Goal: Task Accomplishment & Management: Manage account settings

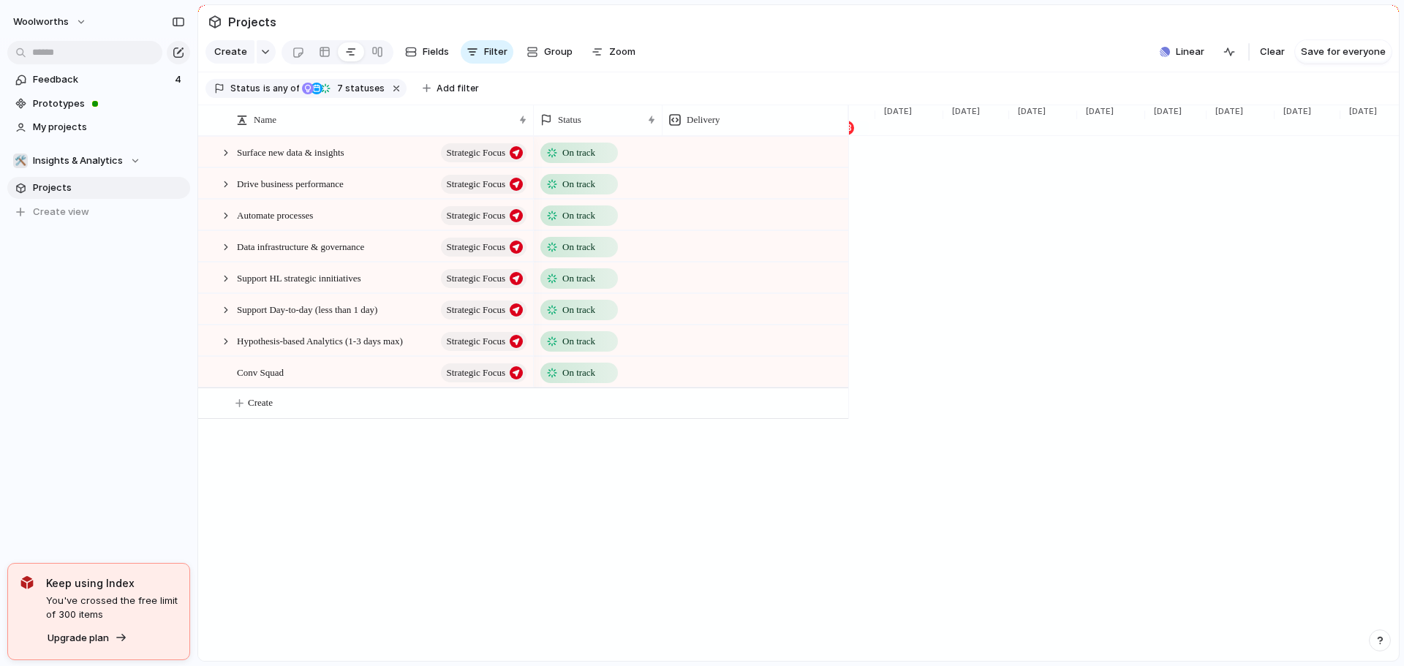
scroll to position [0, 2445]
click at [224, 159] on div at bounding box center [225, 152] width 13 height 13
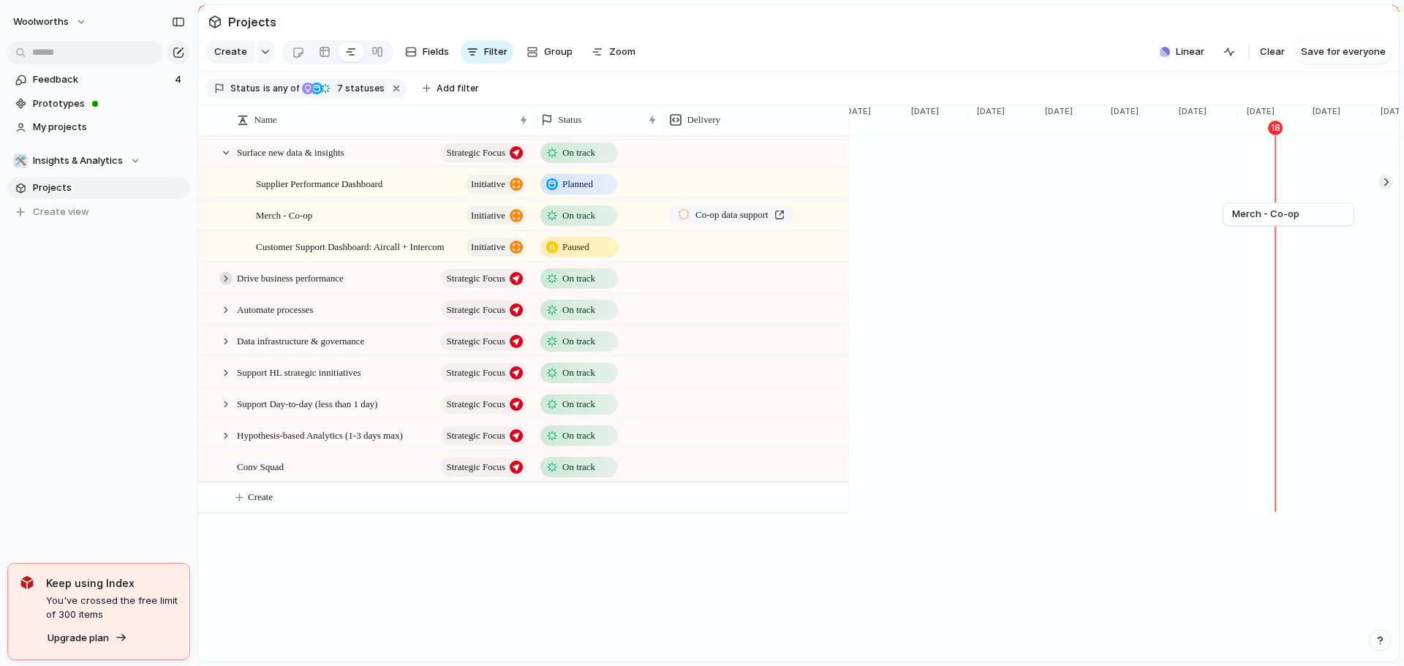
click at [230, 285] on div at bounding box center [225, 278] width 13 height 13
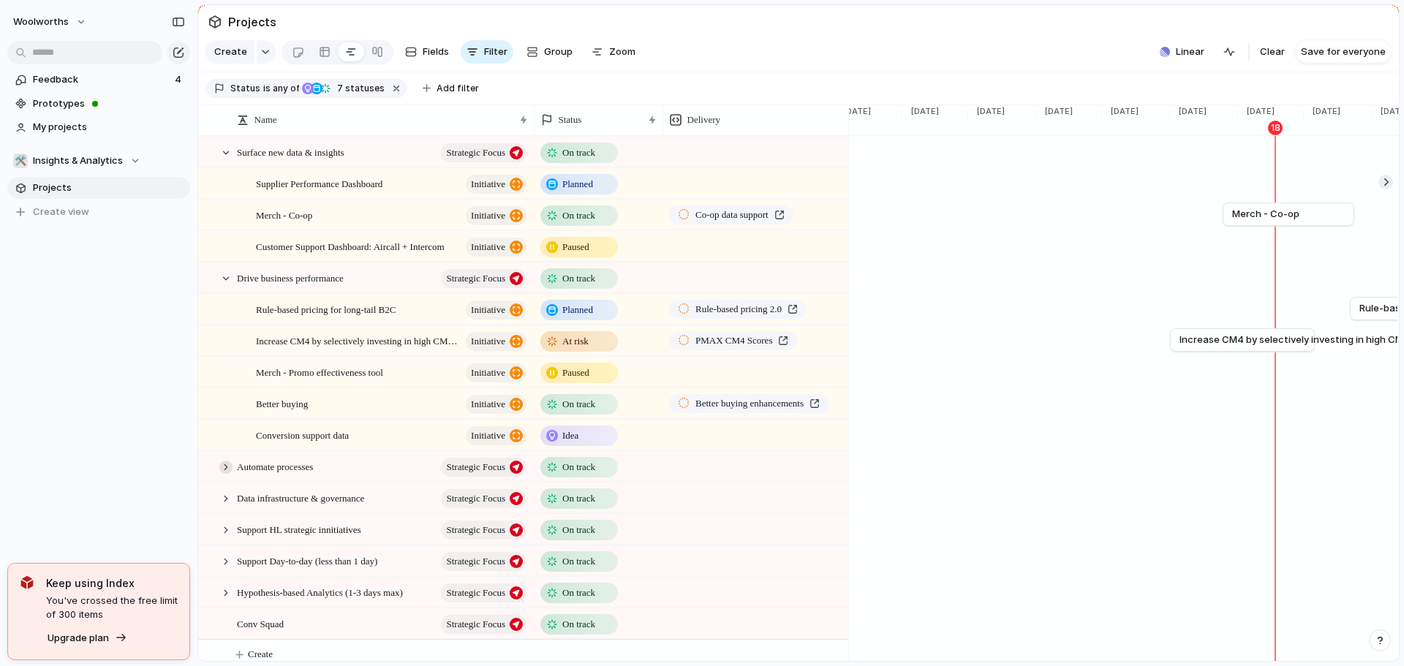
click at [226, 474] on div at bounding box center [225, 467] width 13 height 13
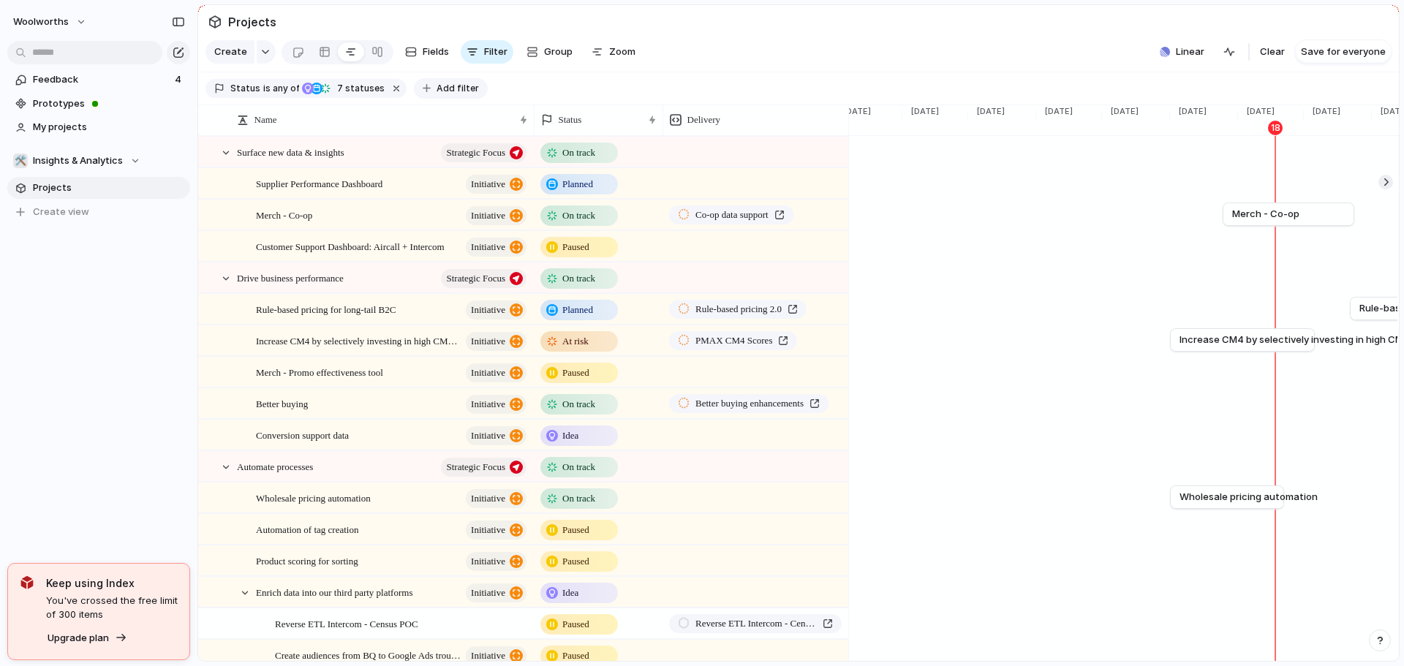
click at [456, 95] on span "Add filter" at bounding box center [458, 88] width 42 height 13
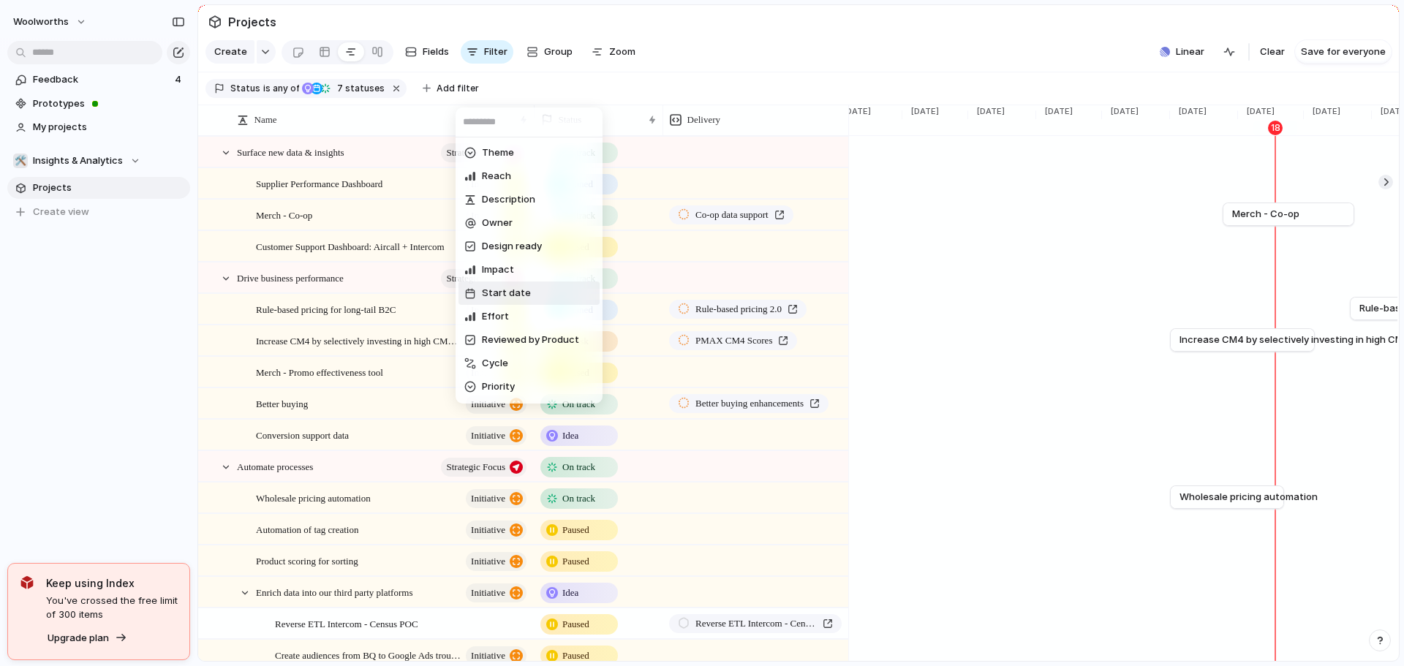
click at [526, 290] on span "Start date" at bounding box center [506, 293] width 49 height 15
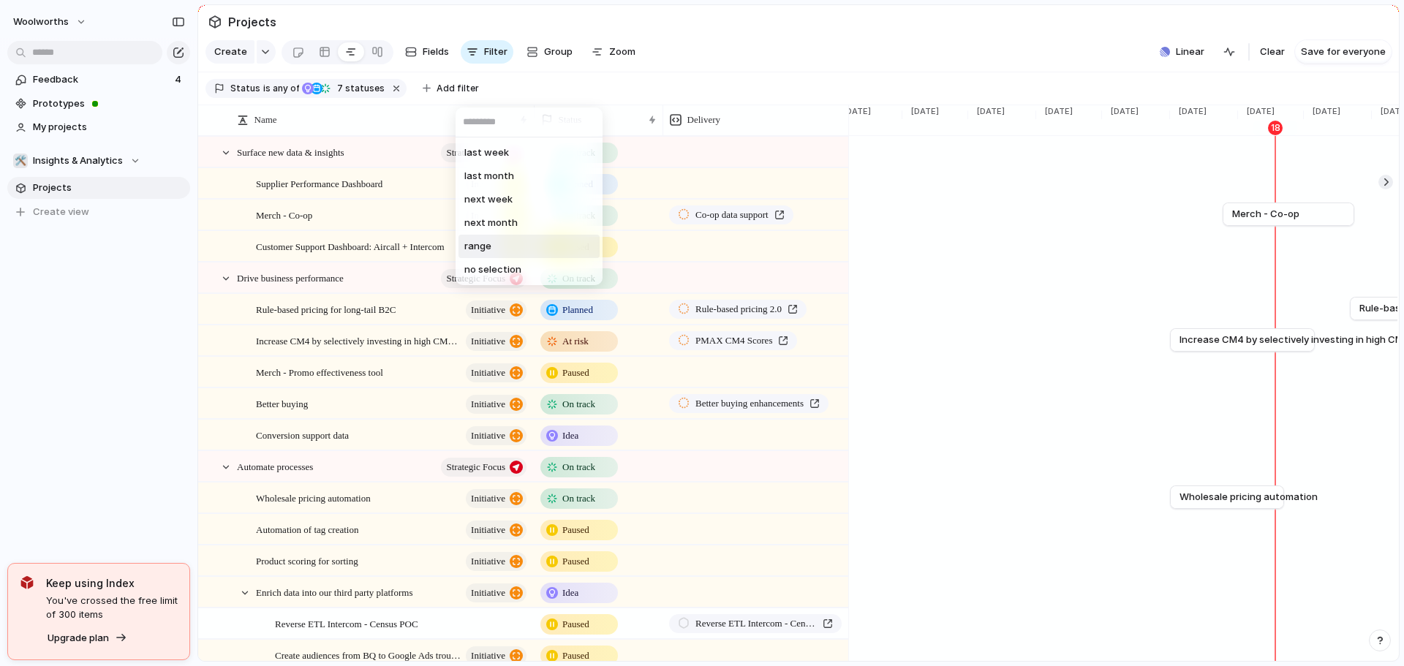
click at [511, 246] on li "range" at bounding box center [529, 246] width 141 height 23
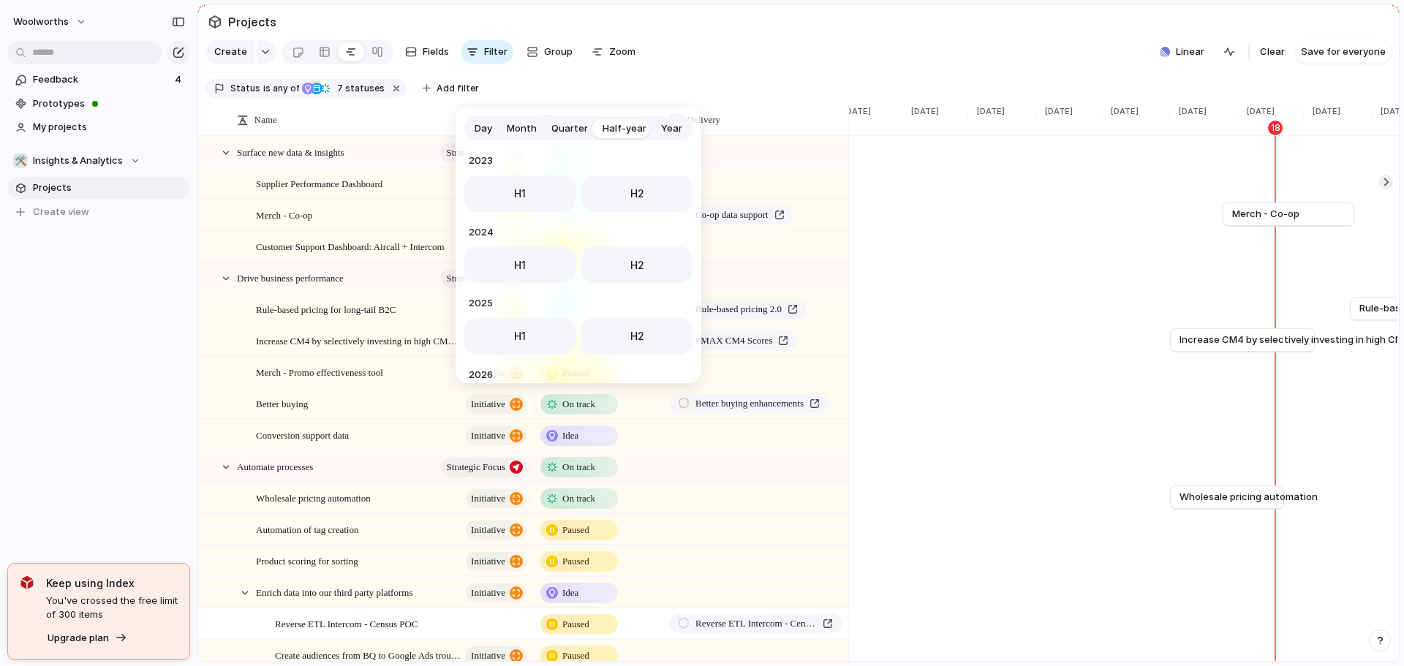
scroll to position [147, 0]
click at [620, 186] on button "H2" at bounding box center [637, 189] width 111 height 37
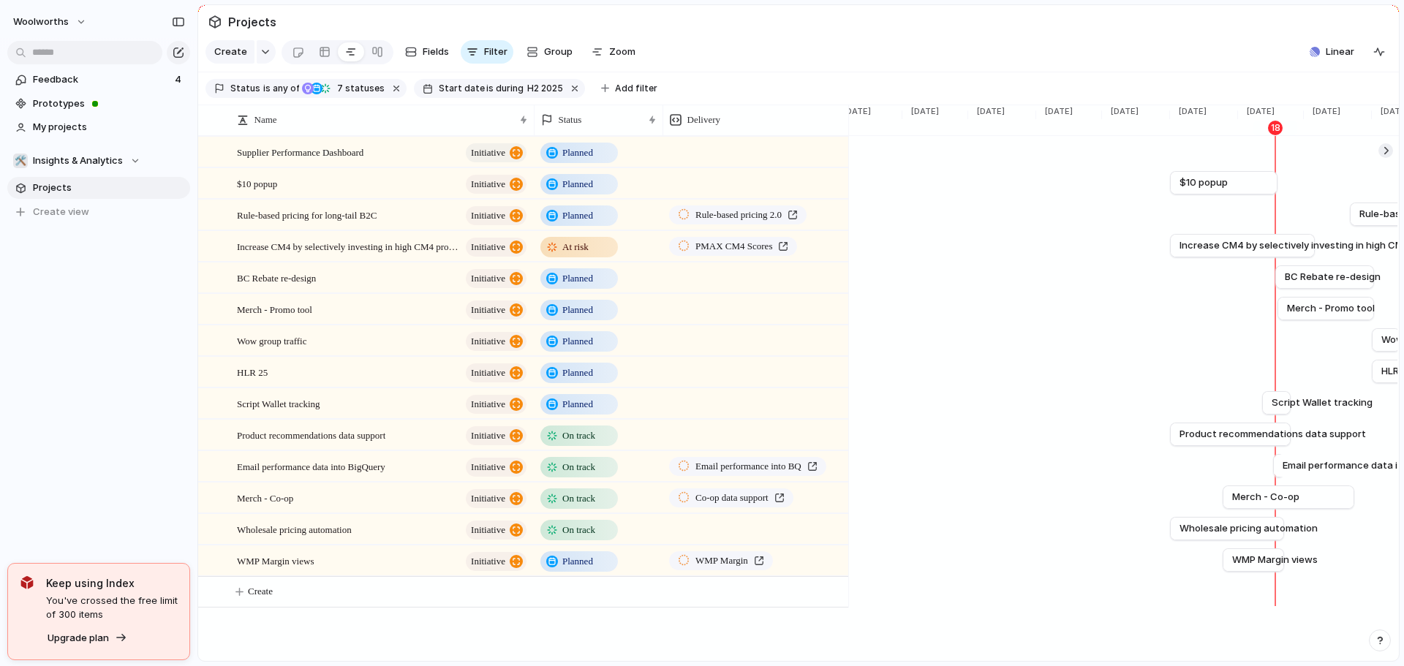
drag, startPoint x: 1151, startPoint y: 310, endPoint x: 1401, endPoint y: 315, distance: 249.5
click at [1401, 315] on div "Projects Create Fields Filter Group Zoom Linear Clear Save for everyone Status …" at bounding box center [801, 333] width 1207 height 666
drag, startPoint x: 1360, startPoint y: 94, endPoint x: 1227, endPoint y: 113, distance: 134.5
click at [1233, 105] on section "Status is any of Idea Planned On track At risk Off track Canceled Paused 7 stat…" at bounding box center [798, 88] width 1201 height 33
drag, startPoint x: 1166, startPoint y: 127, endPoint x: 1295, endPoint y: 196, distance: 146.9
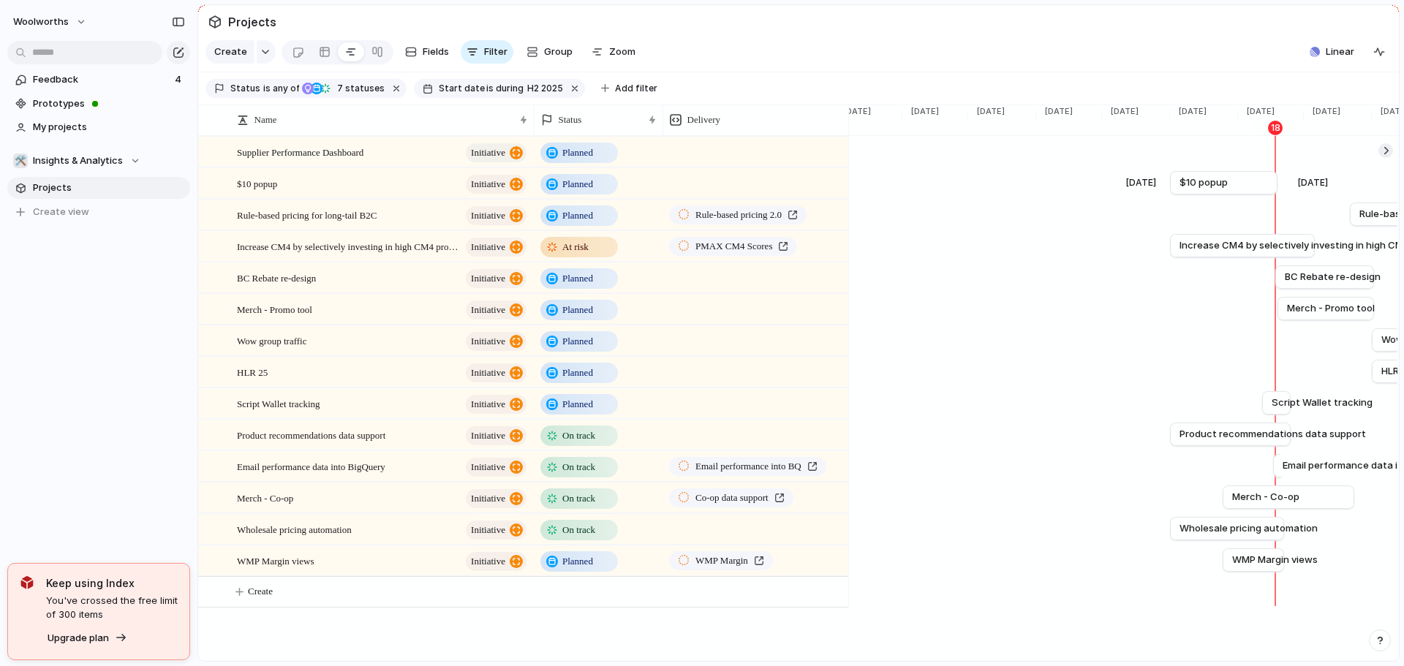
click at [1295, 197] on div "Name Status Delivery Supplier Performance Dashboard initiative Planned Push Mer…" at bounding box center [798, 358] width 1201 height 507
click at [625, 51] on span "Zoom" at bounding box center [622, 52] width 26 height 15
type input "*"
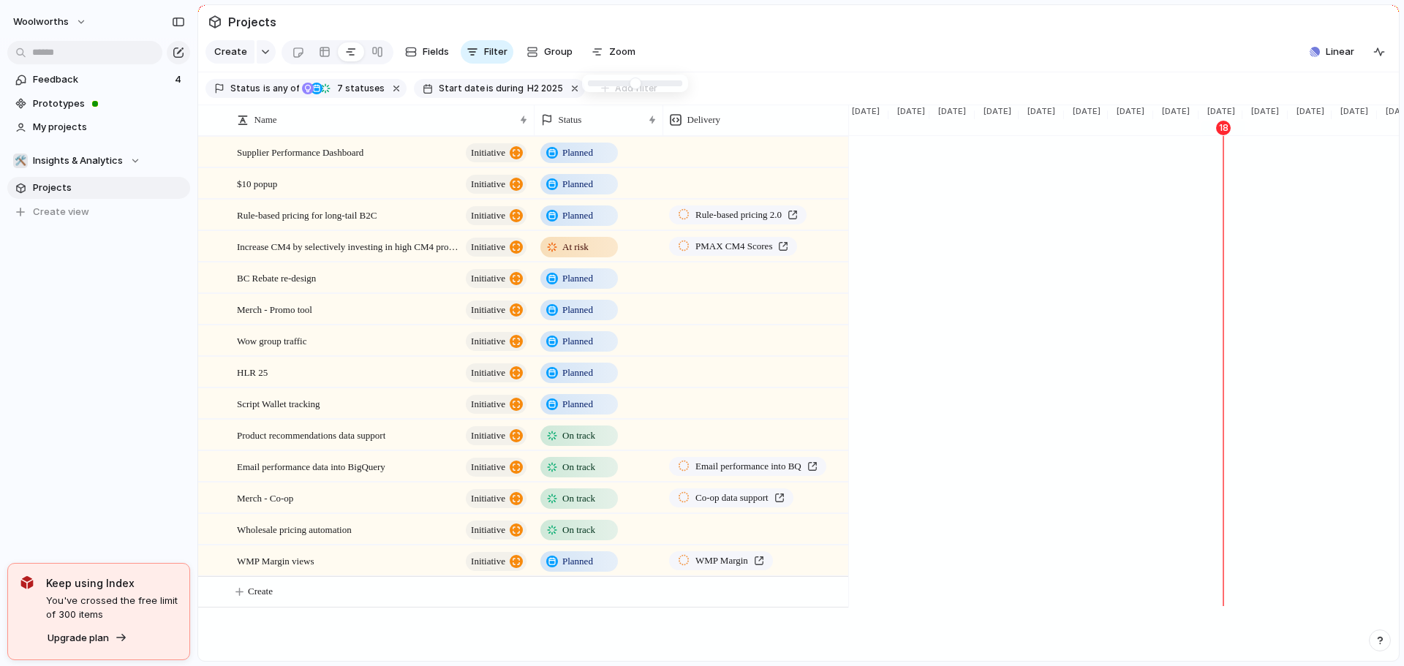
scroll to position [0, 1254]
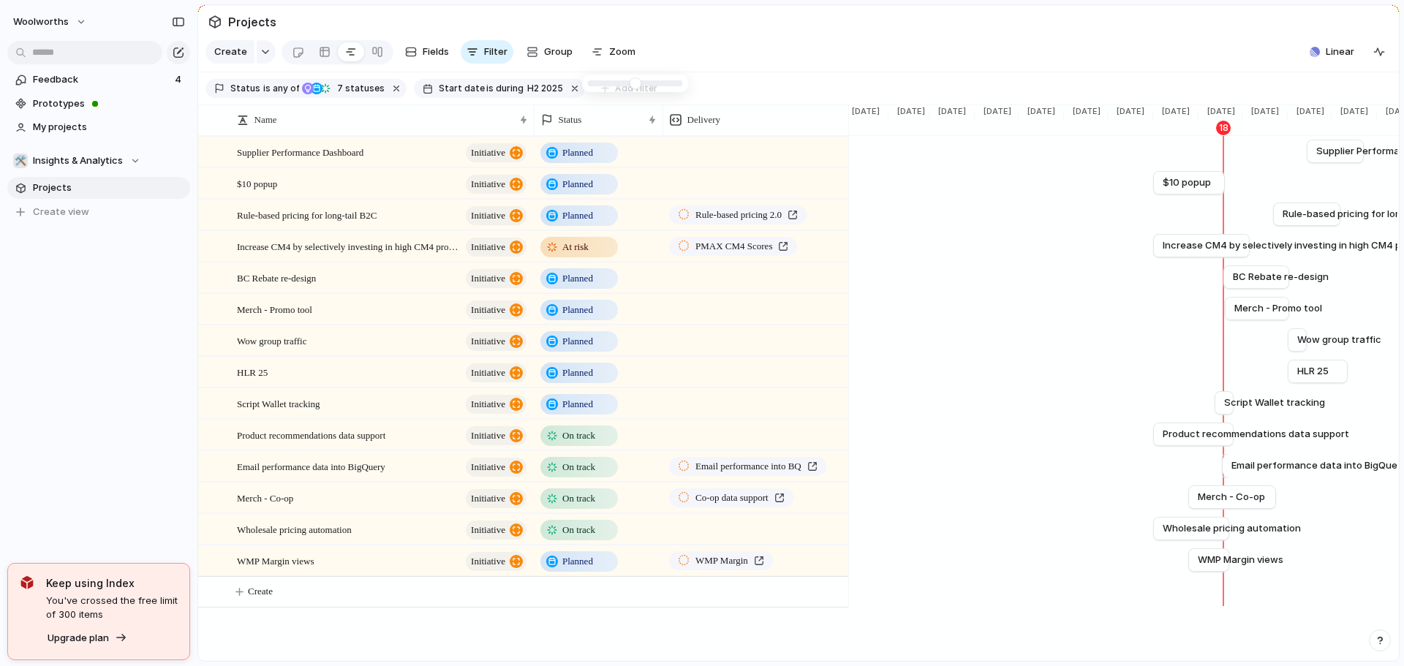
drag, startPoint x: 596, startPoint y: 85, endPoint x: 582, endPoint y: 85, distance: 13.9
click at [615, 94] on span "Add filter" at bounding box center [636, 88] width 42 height 13
click at [702, 81] on div "Theme Reach Description Owner Design ready Impact Effort Reviewed by Product Cy…" at bounding box center [702, 333] width 1404 height 666
click at [495, 126] on div "Name" at bounding box center [375, 120] width 277 height 15
click at [710, 78] on div "Sort ascending Sort descending" at bounding box center [702, 333] width 1404 height 666
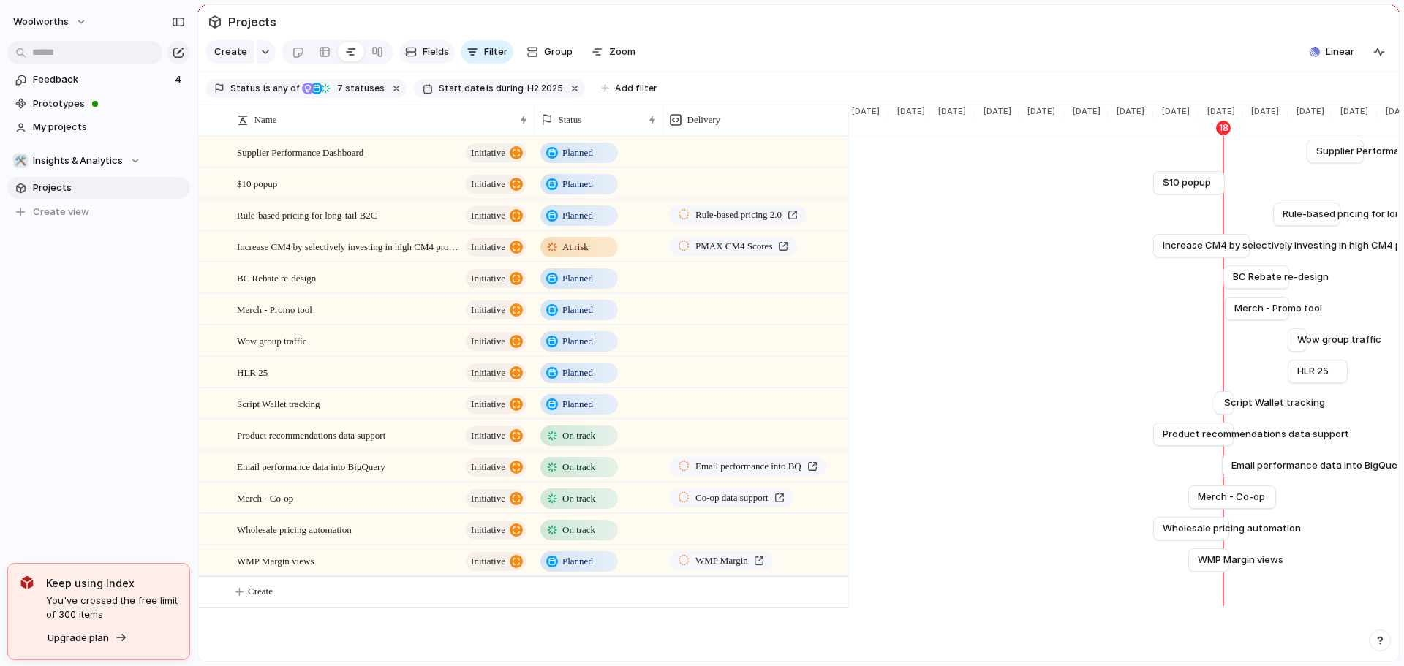
click at [418, 58] on button "Fields" at bounding box center [427, 51] width 56 height 23
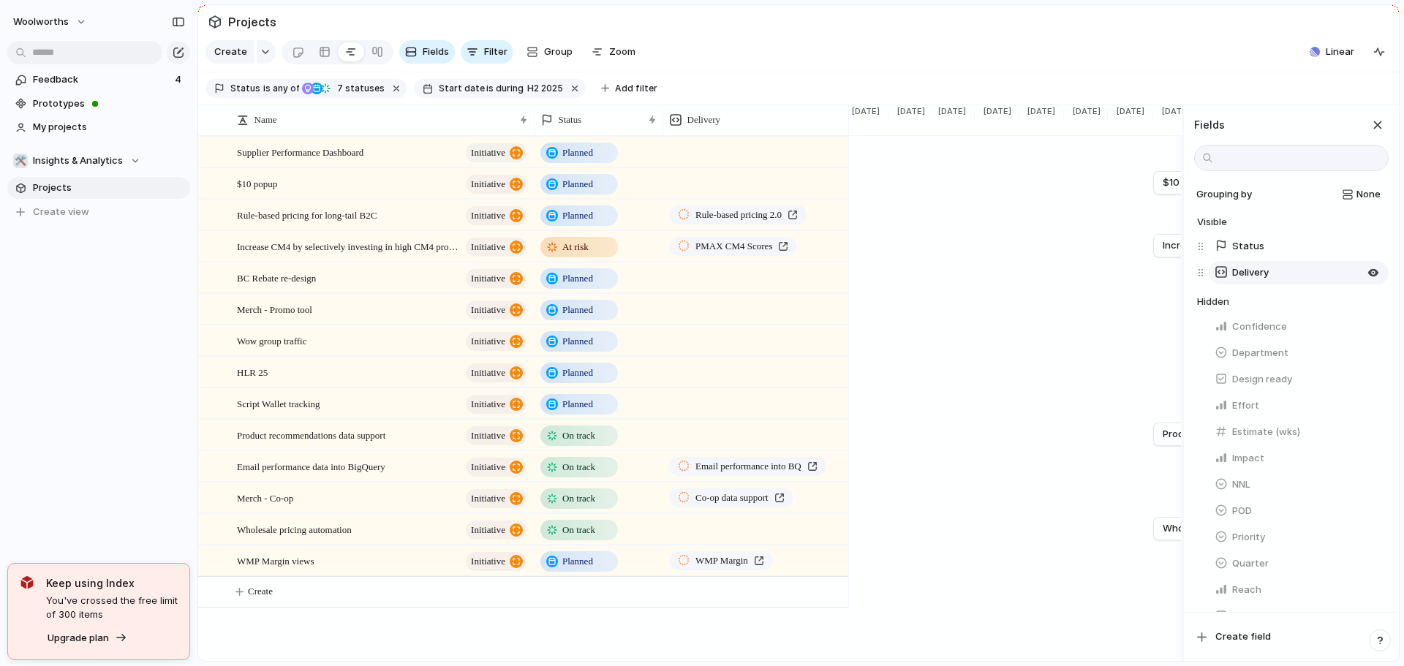
drag, startPoint x: 1248, startPoint y: 421, endPoint x: 1214, endPoint y: 286, distance: 138.9
click at [1214, 286] on div "Grouping by None Visible Status Delivery To pick up a draggable item, press the…" at bounding box center [1292, 392] width 212 height 442
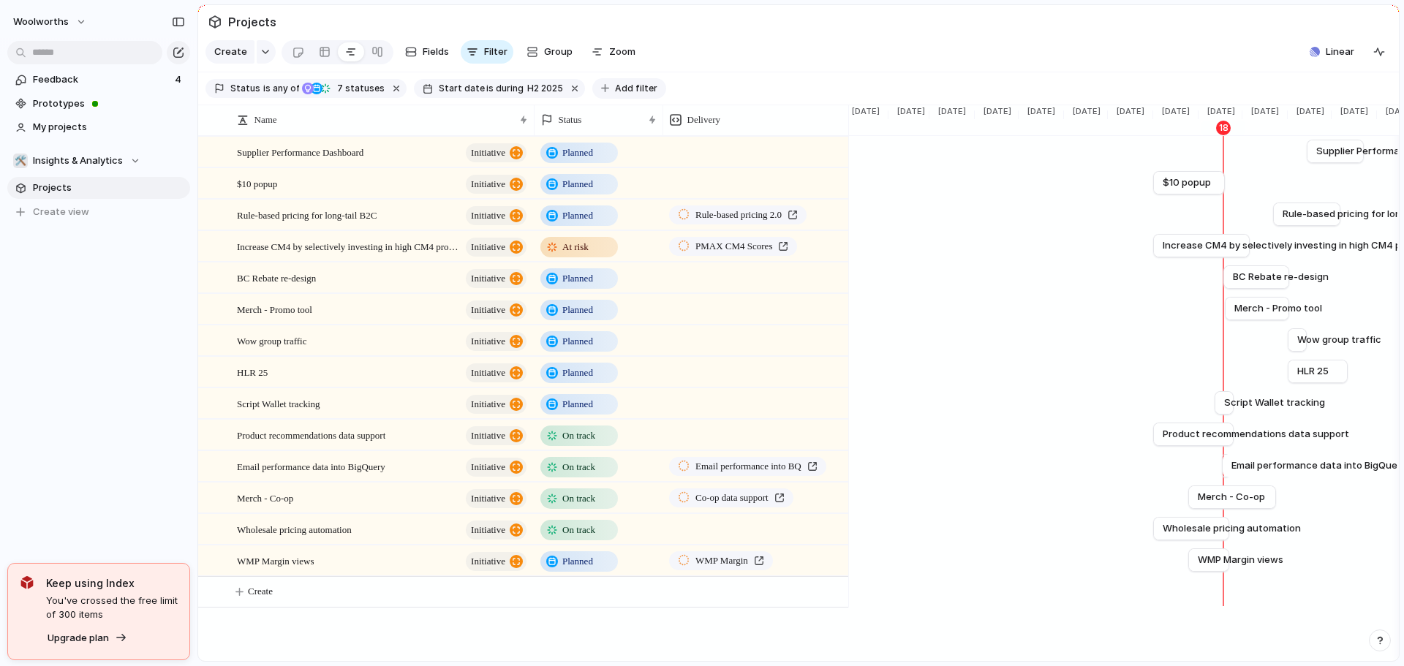
click at [642, 96] on button "Add filter" at bounding box center [630, 88] width 74 height 20
click at [668, 63] on div "Theme Reach Description Owner Design ready Impact Effort Reviewed by Product Cy…" at bounding box center [702, 333] width 1404 height 666
click at [731, 163] on li "Modify" at bounding box center [723, 162] width 108 height 23
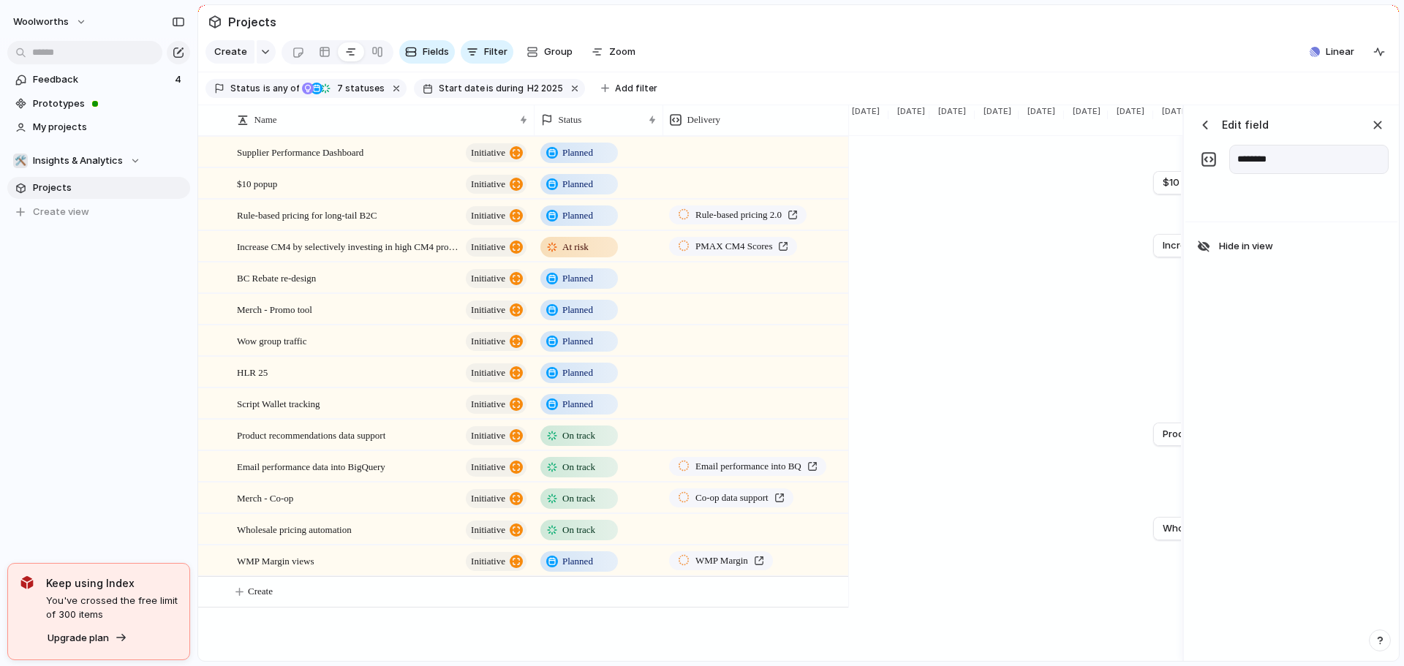
drag, startPoint x: 1369, startPoint y: 135, endPoint x: 1334, endPoint y: 146, distance: 36.8
click at [1370, 133] on div "button" at bounding box center [1378, 125] width 16 height 16
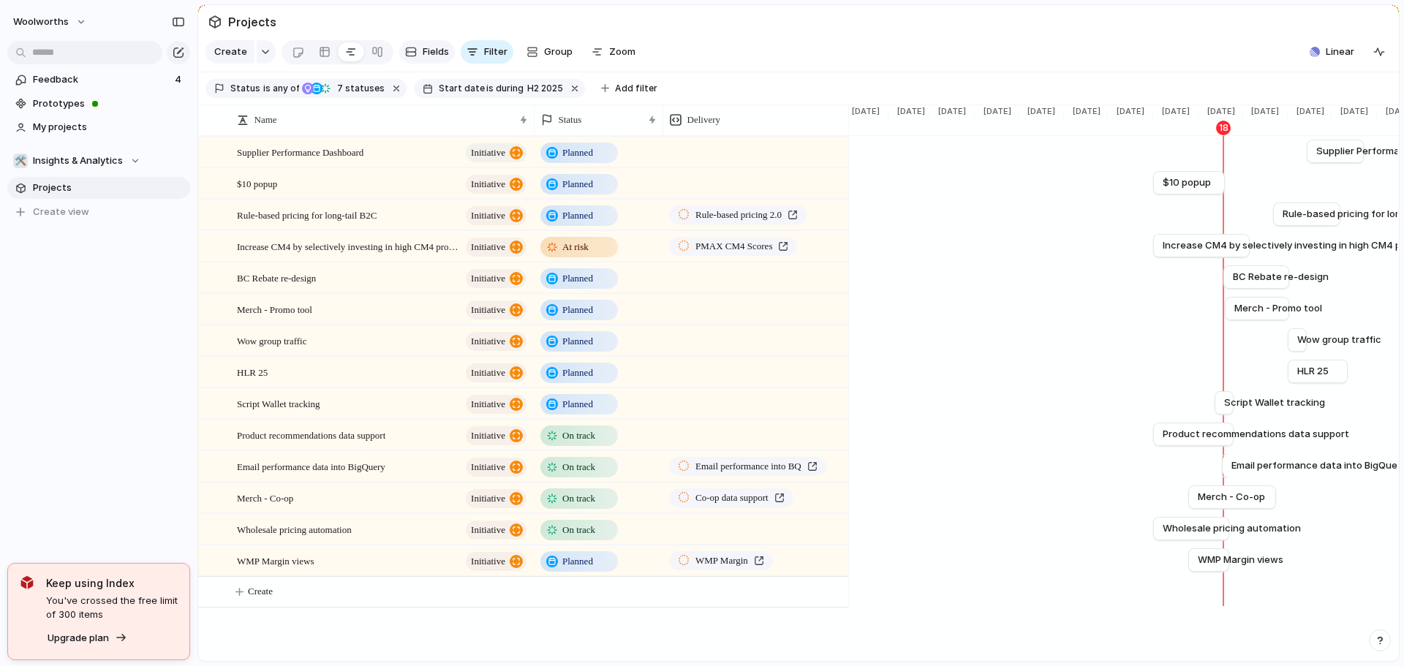
click at [433, 59] on span "Fields" at bounding box center [436, 52] width 26 height 15
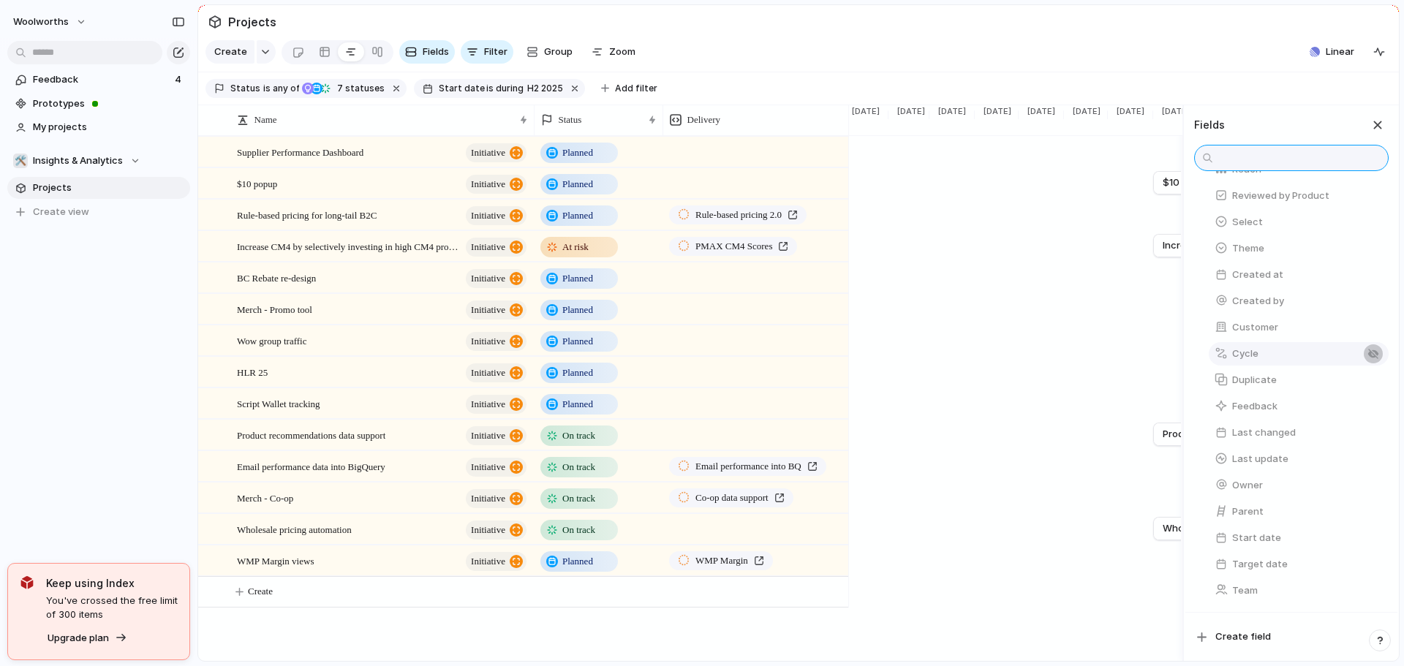
scroll to position [0, 0]
click at [1368, 412] on div "button" at bounding box center [1374, 406] width 12 height 12
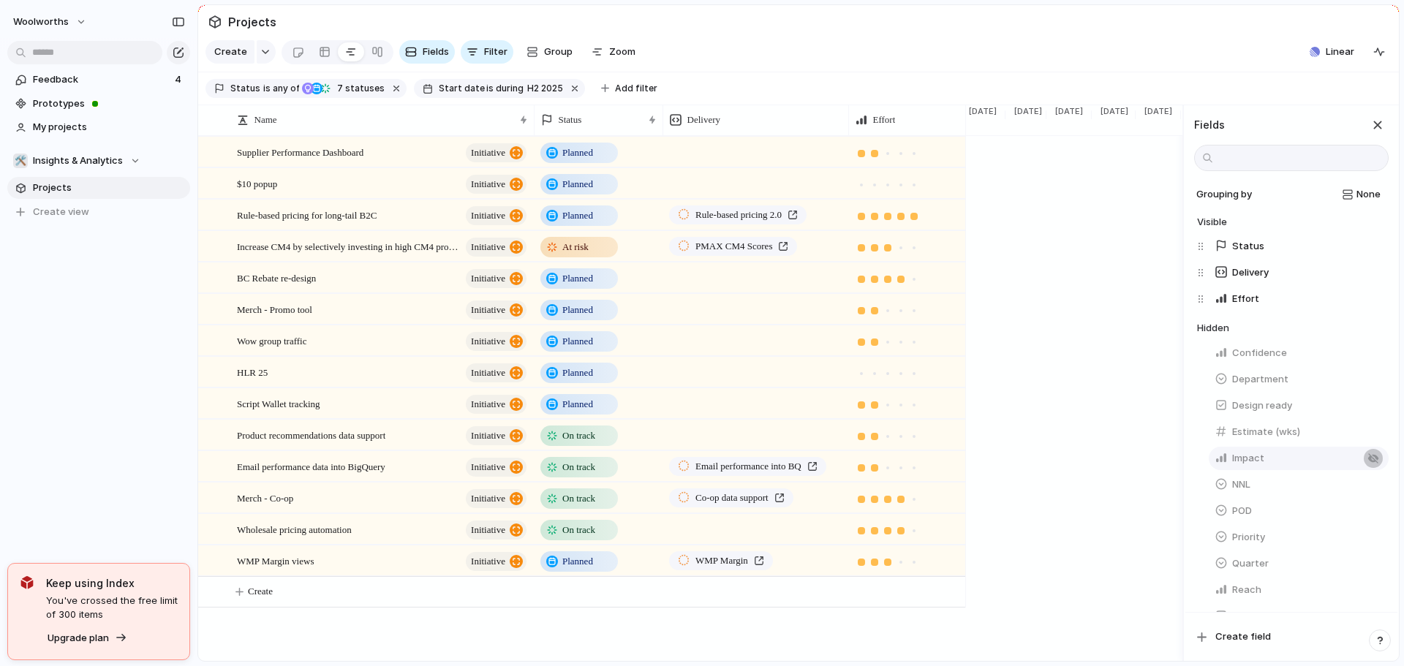
click at [1368, 465] on div "button" at bounding box center [1374, 459] width 12 height 12
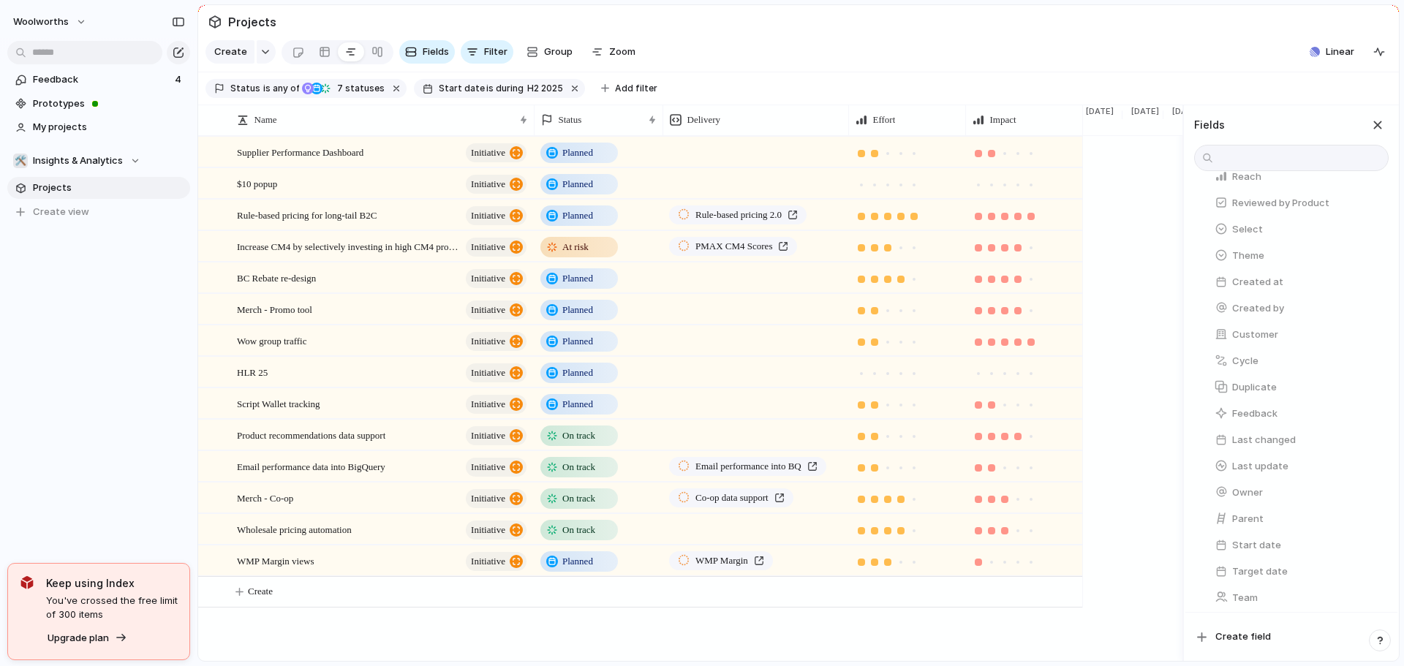
scroll to position [437, 0]
click at [1368, 563] on div "button" at bounding box center [1374, 565] width 12 height 12
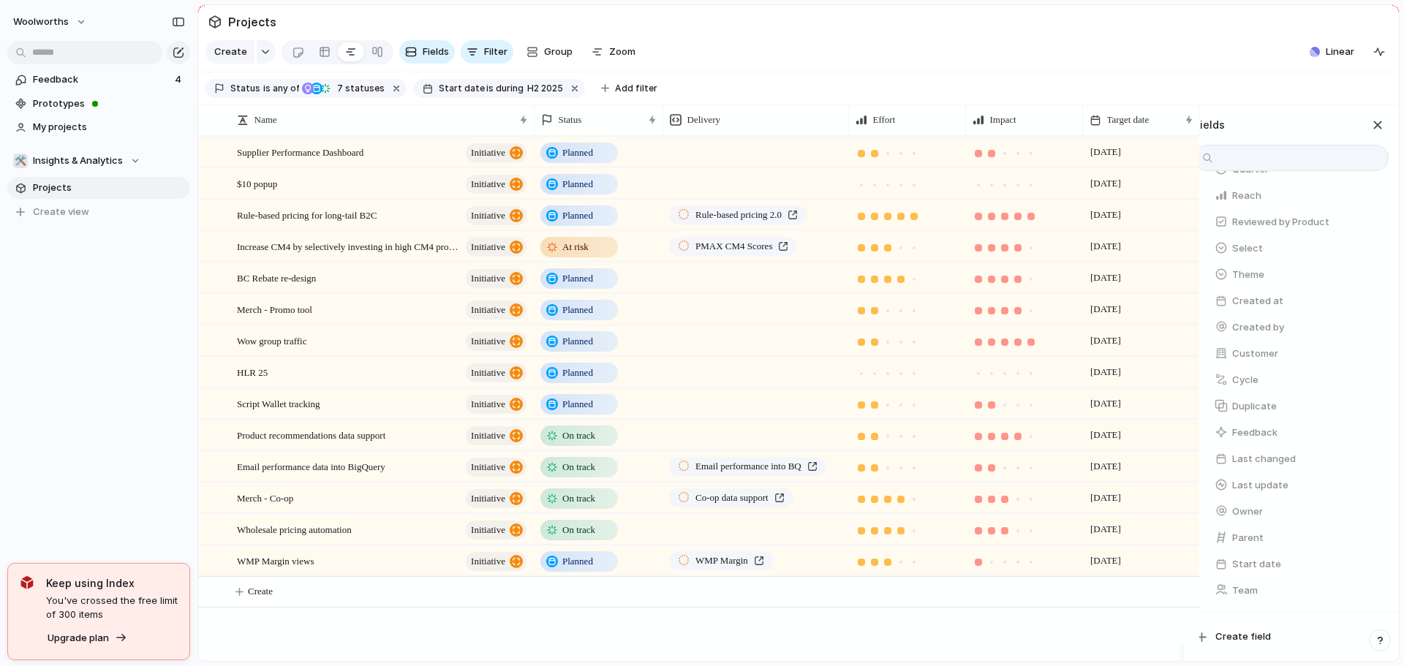
click at [1122, 95] on section "Status is any of Idea Planned On track At risk Off track Canceled Paused 7 stat…" at bounding box center [798, 88] width 1201 height 33
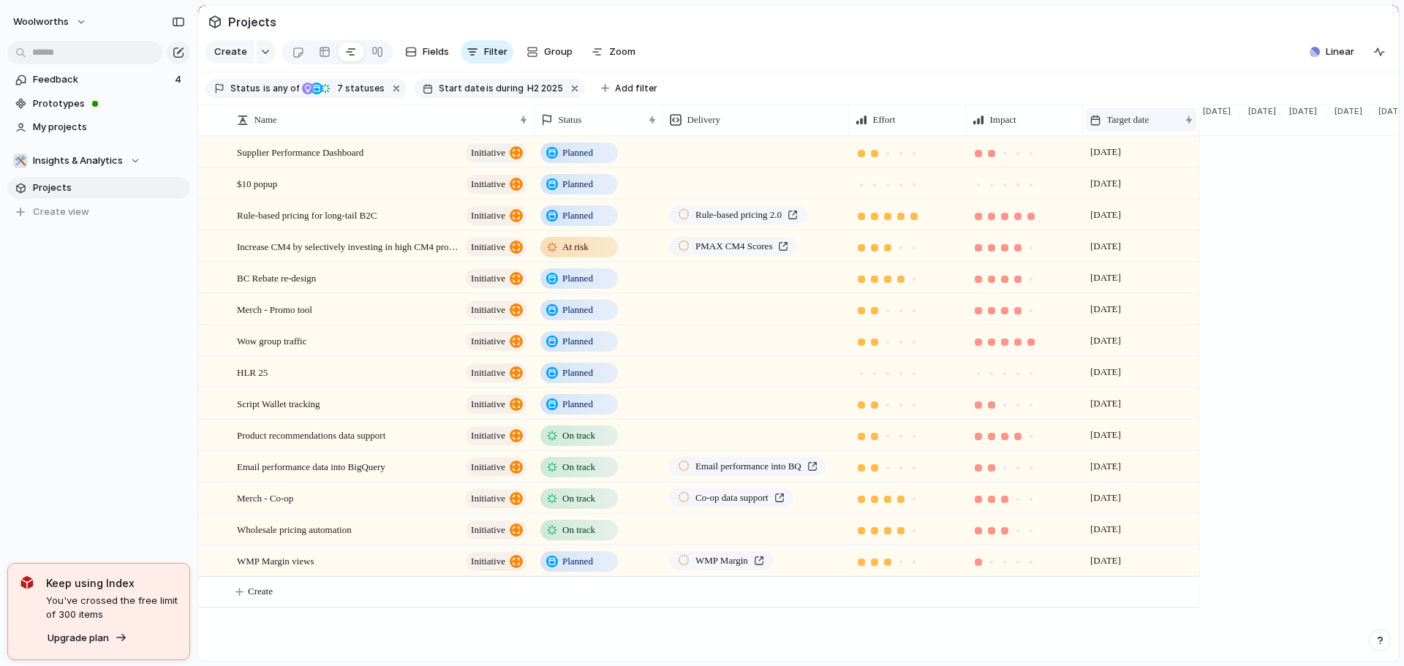
click at [1148, 127] on span "Target date" at bounding box center [1128, 120] width 42 height 15
click at [1156, 213] on span "Sort ascending" at bounding box center [1149, 210] width 71 height 15
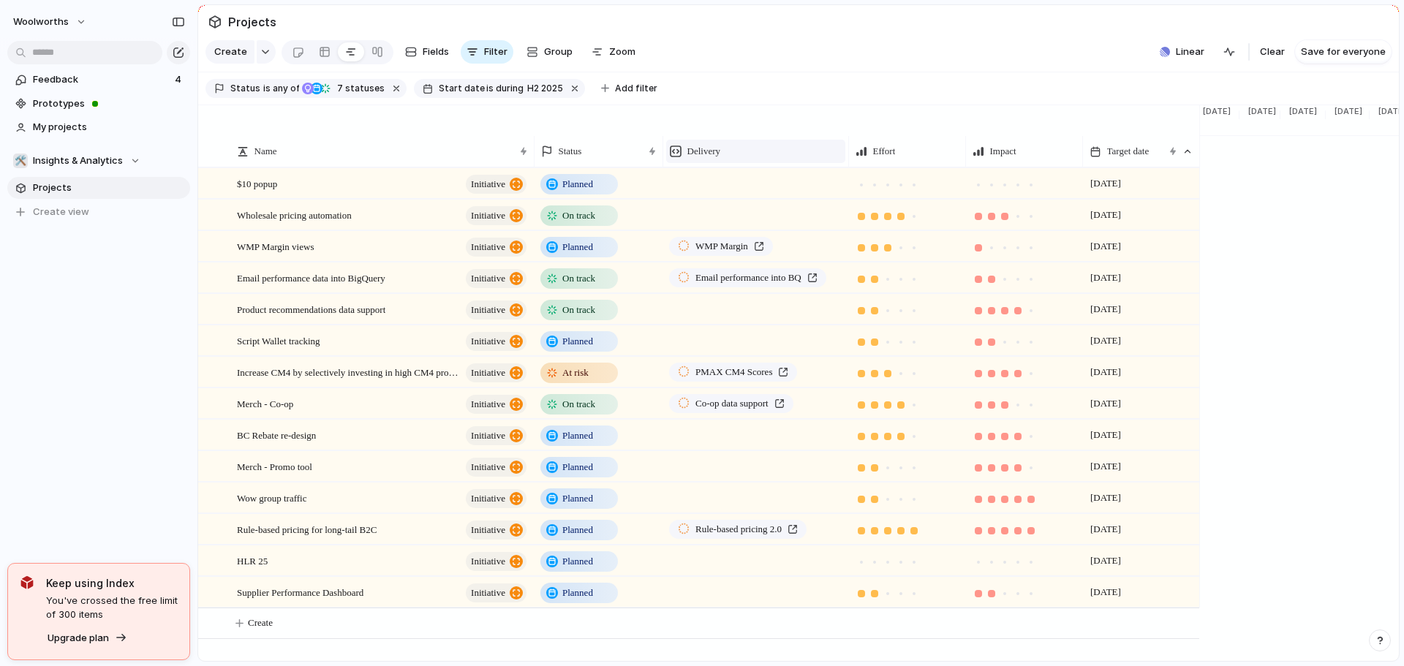
click at [819, 158] on div "Delivery" at bounding box center [756, 151] width 172 height 15
click at [738, 217] on li "Hide" at bounding box center [723, 217] width 108 height 23
click at [723, 213] on li "Hide" at bounding box center [723, 217] width 108 height 23
click at [720, 211] on li "Hide" at bounding box center [723, 217] width 108 height 23
click at [752, 45] on section "Create Fields Filter Group Zoom Linear Clear Save for everyone" at bounding box center [798, 54] width 1201 height 35
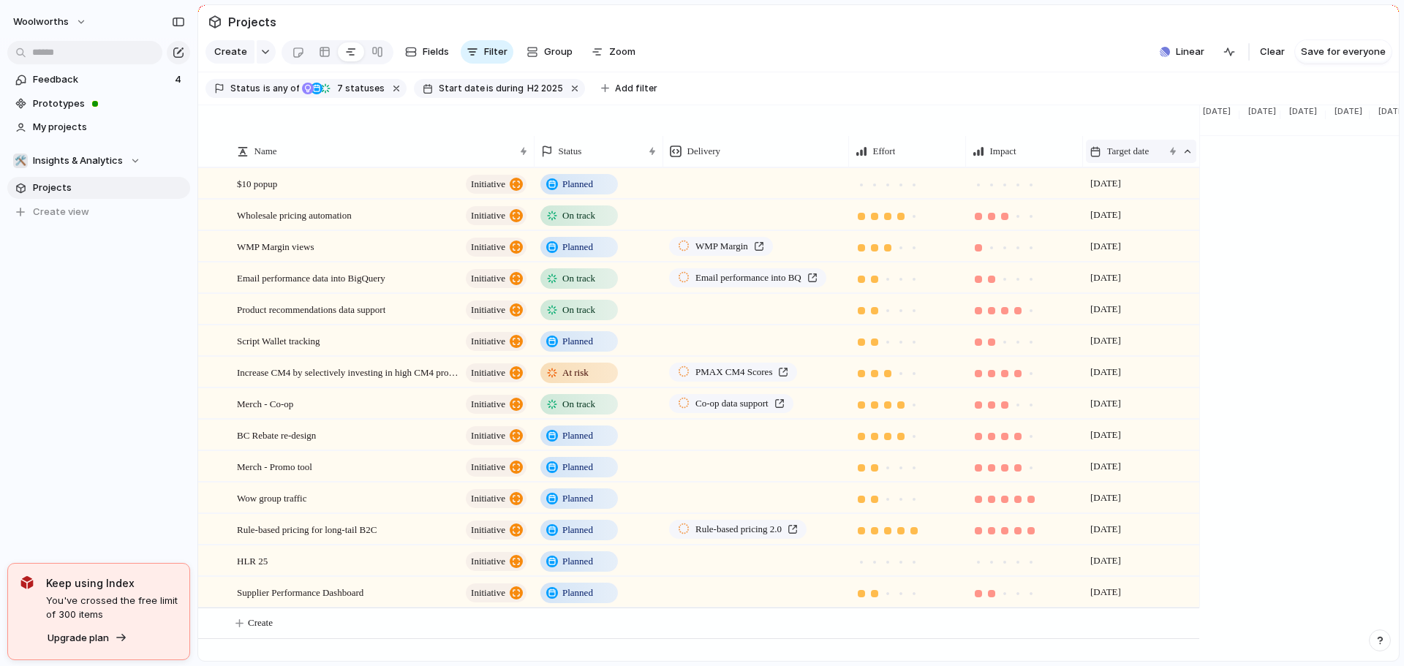
click at [1156, 159] on div "Target date" at bounding box center [1127, 151] width 74 height 15
click at [1088, 110] on div "Modify Hide Clear sort Sort descending" at bounding box center [702, 333] width 1404 height 666
drag, startPoint x: 1199, startPoint y: 160, endPoint x: 1176, endPoint y: 180, distance: 30.1
click at [1176, 180] on div "Name Status Delivery Effort Impact Target date $10 popup initiative Planned Pus…" at bounding box center [687, 387] width 979 height 503
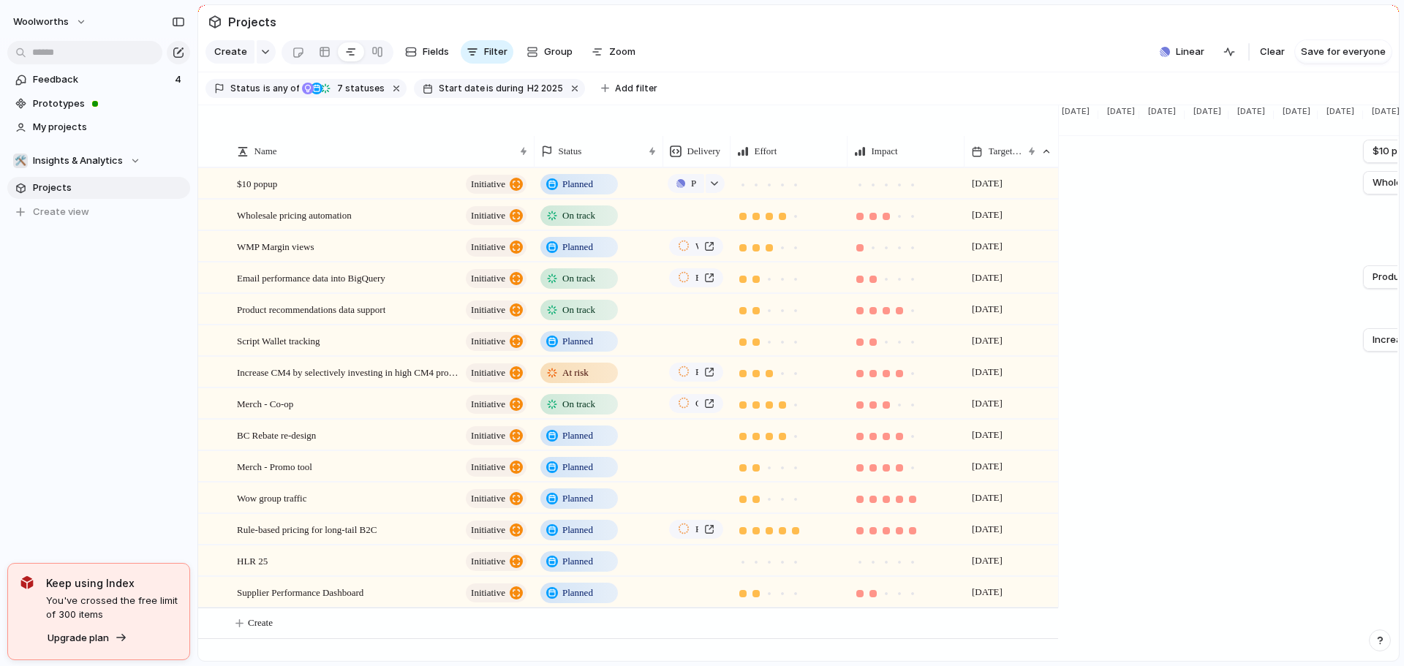
drag, startPoint x: 849, startPoint y: 159, endPoint x: 681, endPoint y: 180, distance: 169.5
click at [681, 180] on div "Name Status Delivery Effort Impact Target date $10 popup initiative Planned Pus…" at bounding box center [628, 387] width 860 height 503
drag, startPoint x: 708, startPoint y: 194, endPoint x: 721, endPoint y: 219, distance: 27.8
click at [721, 219] on ul "Modify Hide Sort ascending Sort descending" at bounding box center [722, 230] width 113 height 101
click at [691, 217] on div "Hide" at bounding box center [695, 218] width 40 height 15
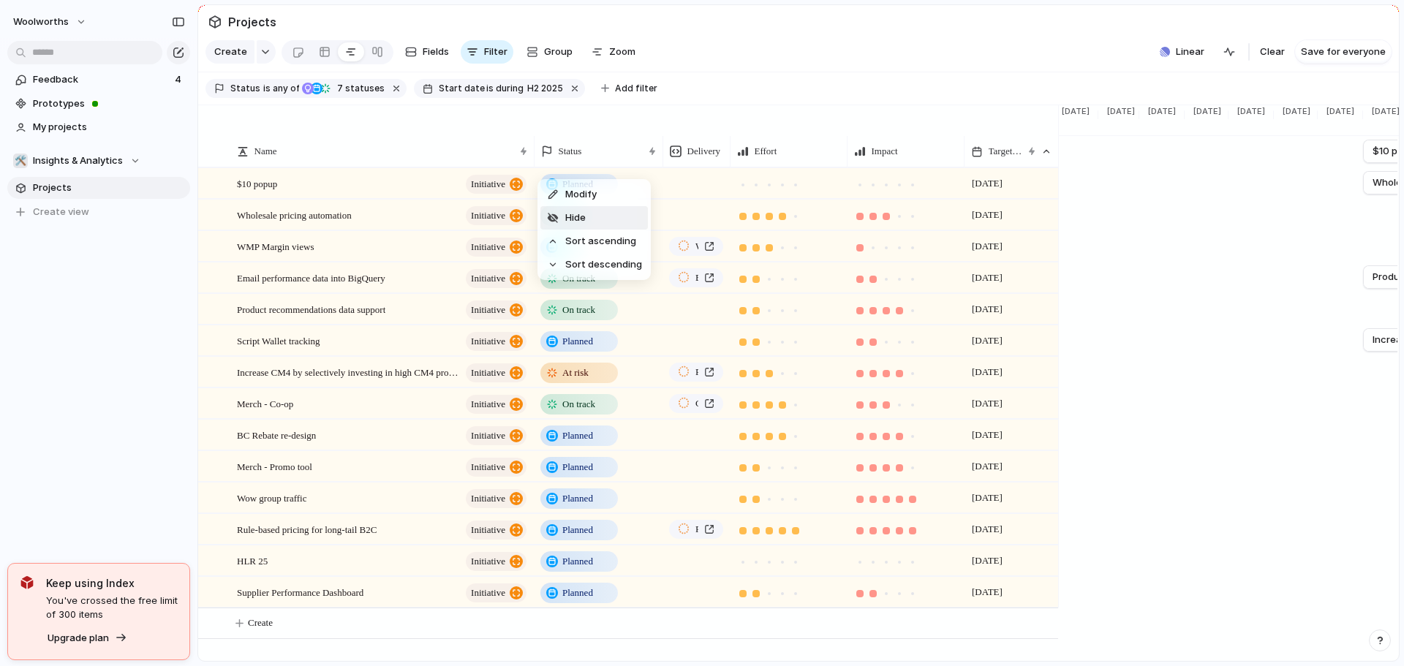
click at [588, 221] on li "Hide" at bounding box center [595, 217] width 108 height 23
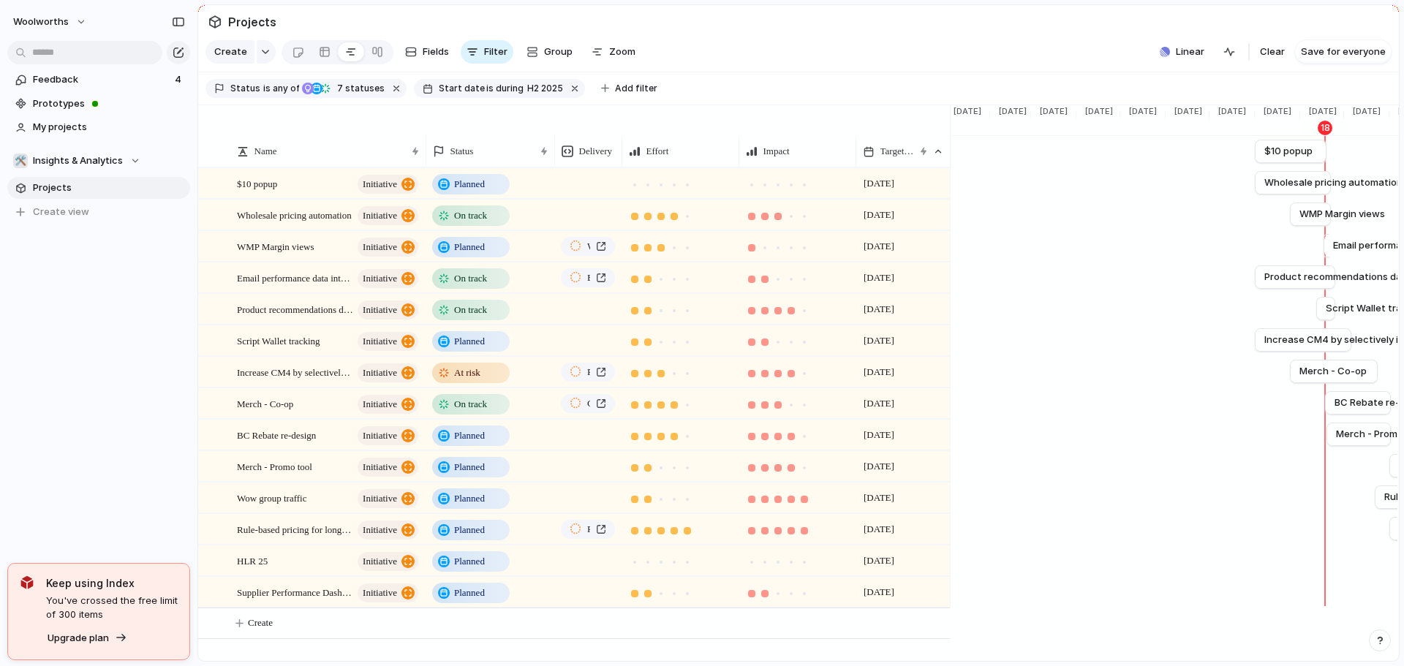
drag, startPoint x: 533, startPoint y: 168, endPoint x: 425, endPoint y: 183, distance: 109.2
click at [425, 183] on div "Name Status Delivery Effort Impact Target date $10 popup initiative Planned Pus…" at bounding box center [574, 387] width 752 height 503
click at [593, 57] on div "button" at bounding box center [598, 52] width 12 height 12
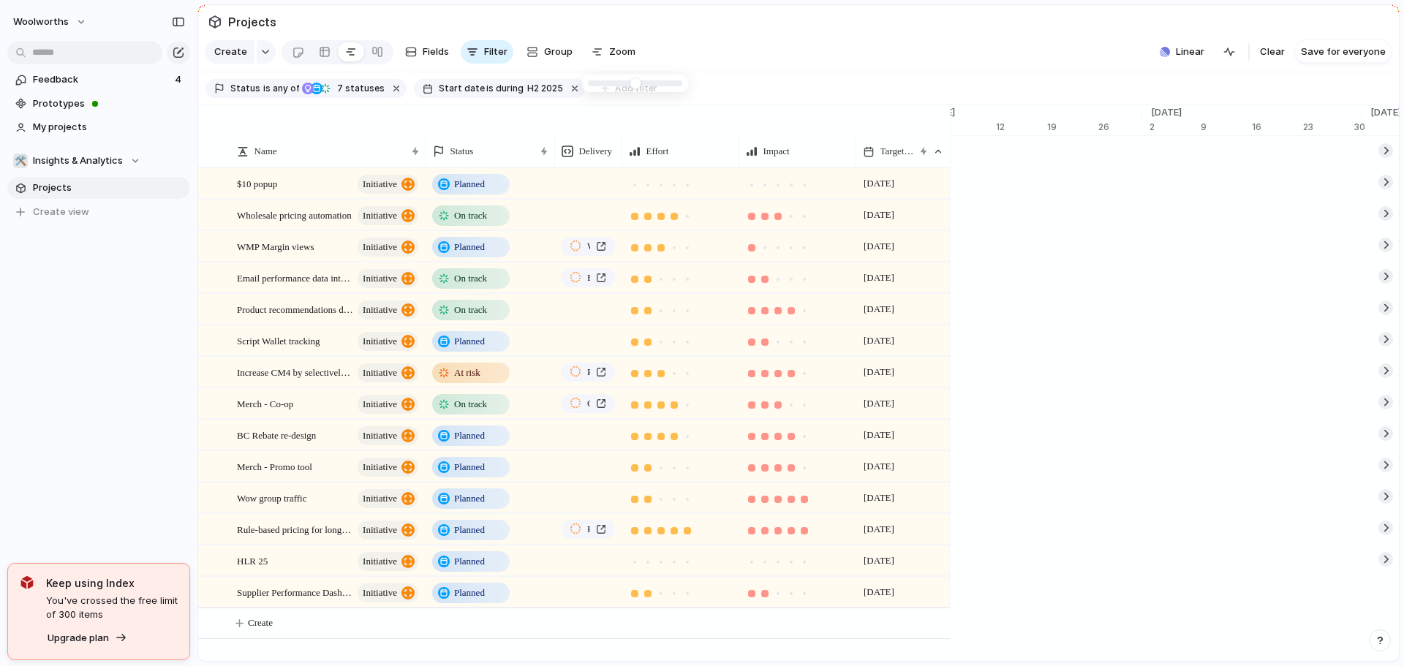
type input "*"
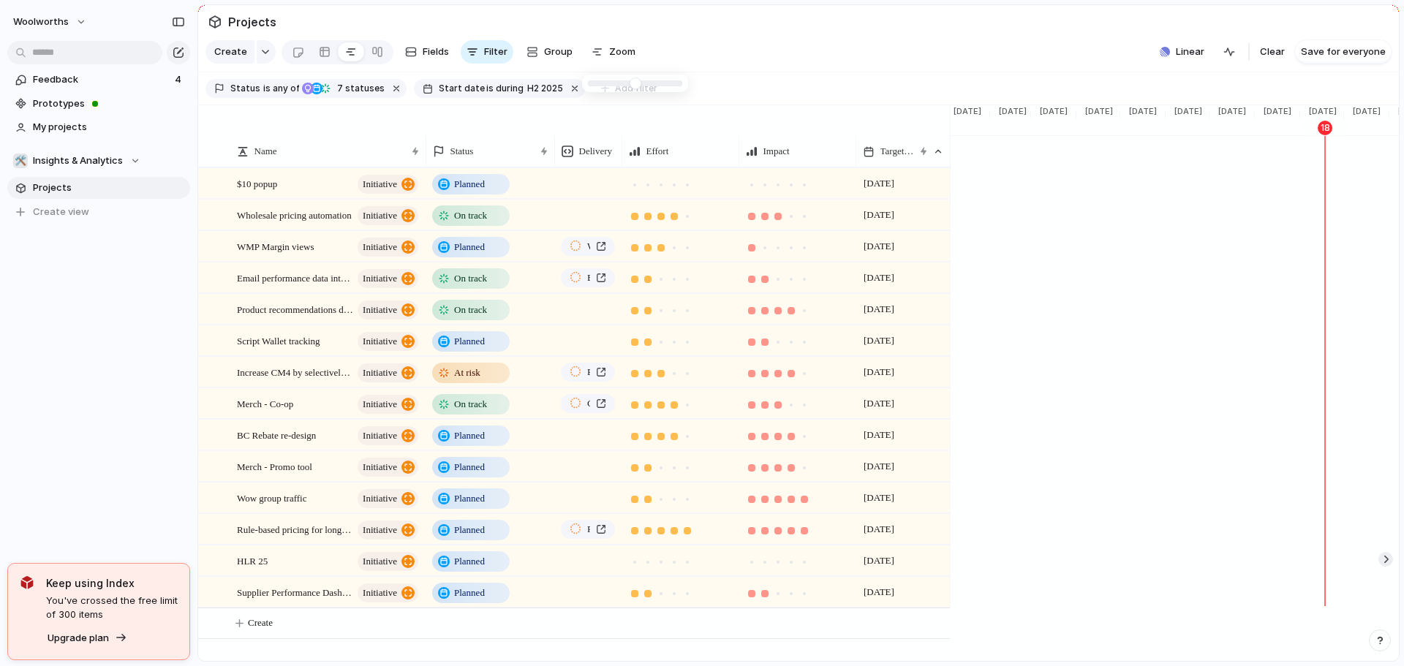
scroll to position [0, 1254]
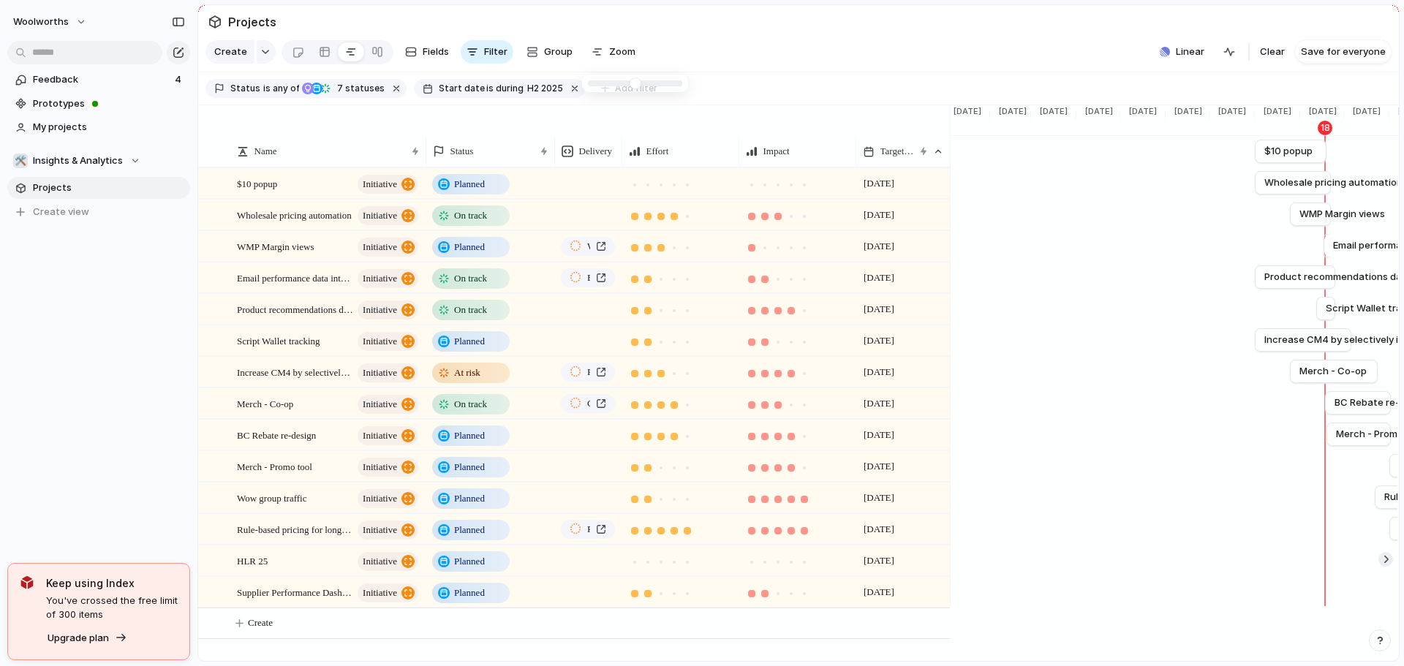
drag, startPoint x: 595, startPoint y: 84, endPoint x: 481, endPoint y: 90, distance: 114.3
click at [1334, 59] on span "Save for everyone" at bounding box center [1343, 52] width 85 height 15
click at [1377, 58] on div "button" at bounding box center [1380, 52] width 12 height 12
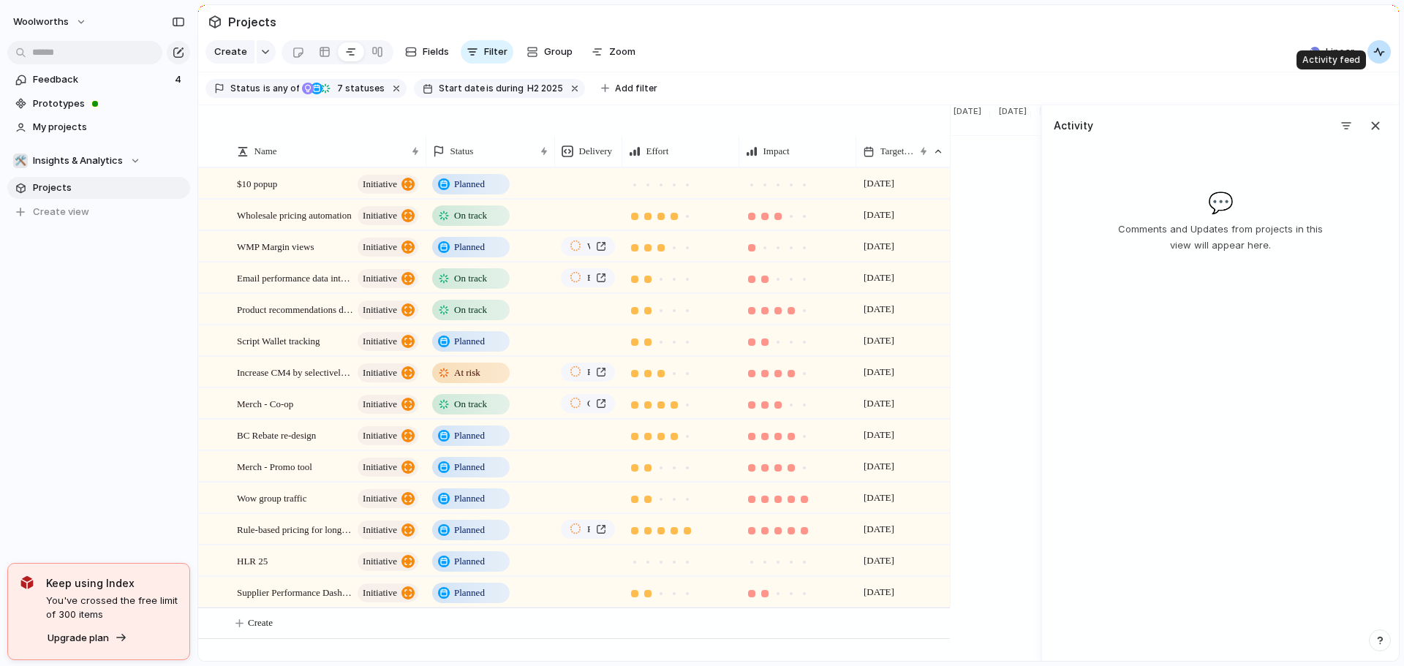
click at [1377, 58] on div "button" at bounding box center [1380, 52] width 12 height 12
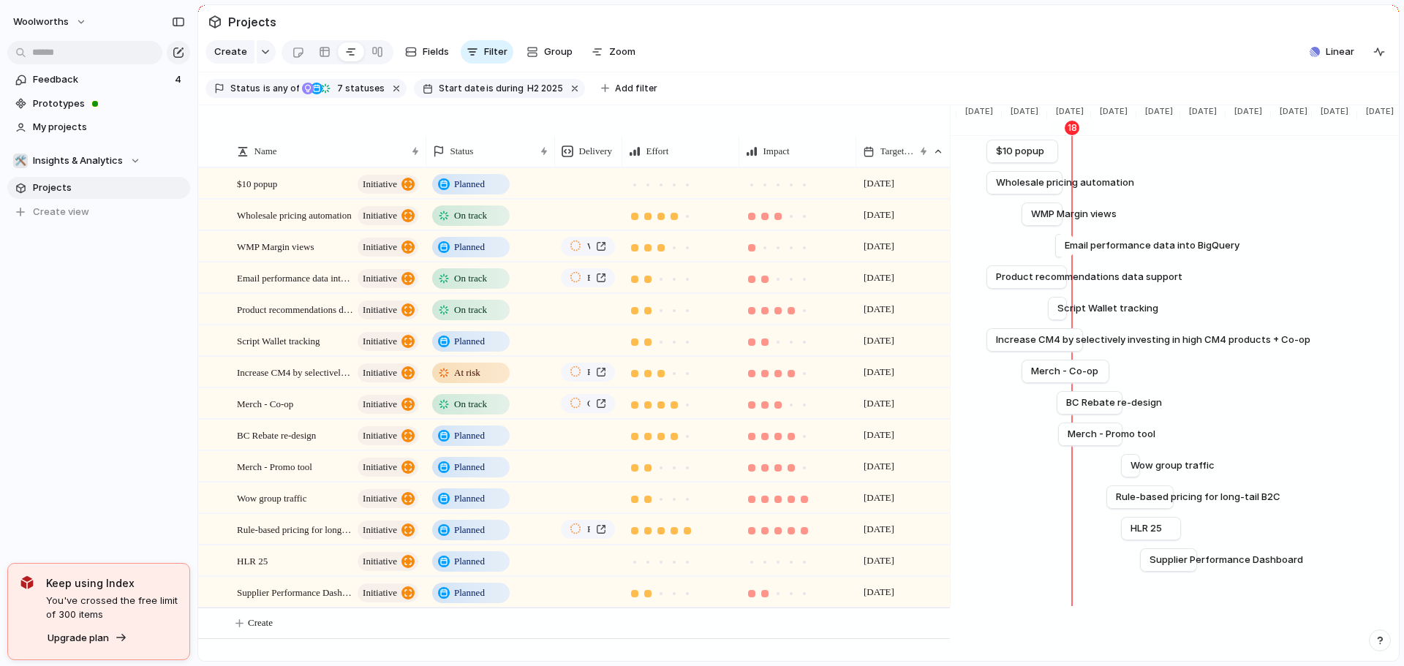
scroll to position [0, 1507]
click at [657, 192] on div at bounding box center [661, 184] width 13 height 13
click at [765, 189] on div at bounding box center [764, 184] width 7 height 7
click at [680, 569] on div at bounding box center [674, 562] width 13 height 13
click at [767, 569] on div at bounding box center [765, 562] width 13 height 13
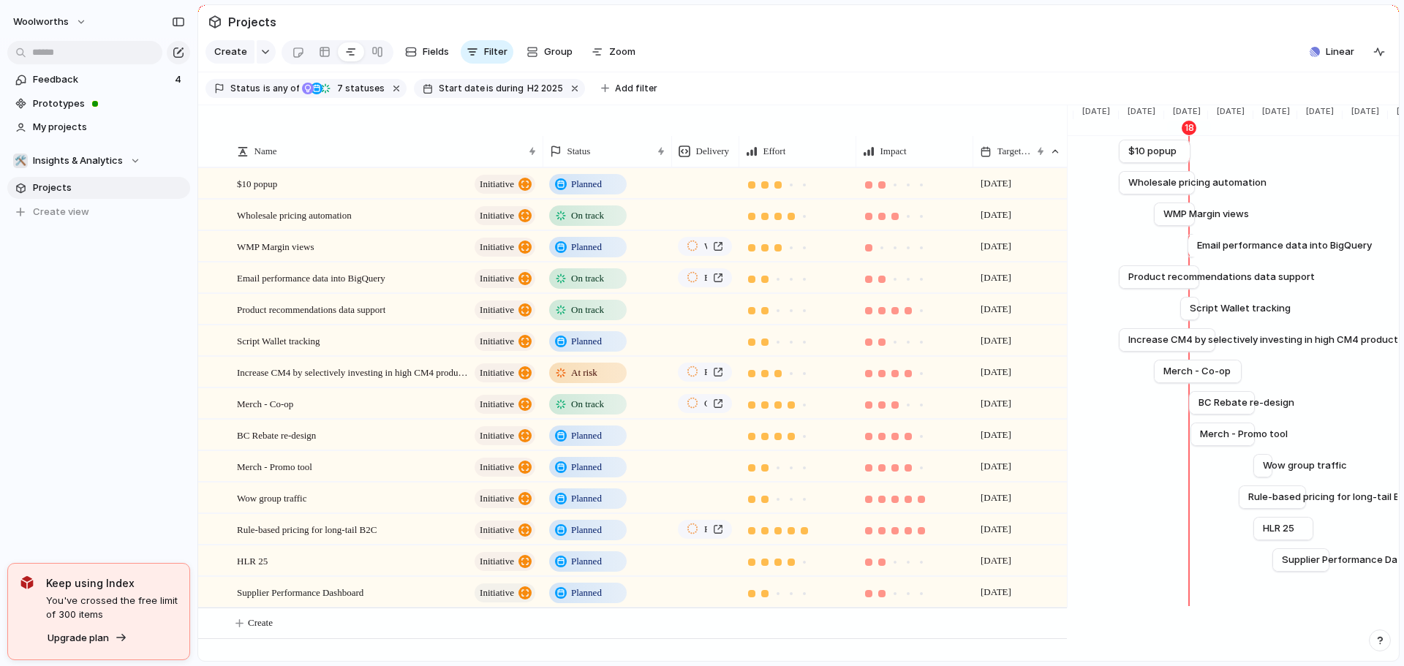
drag, startPoint x: 426, startPoint y: 161, endPoint x: 544, endPoint y: 173, distance: 117.6
click at [544, 167] on div at bounding box center [542, 151] width 7 height 31
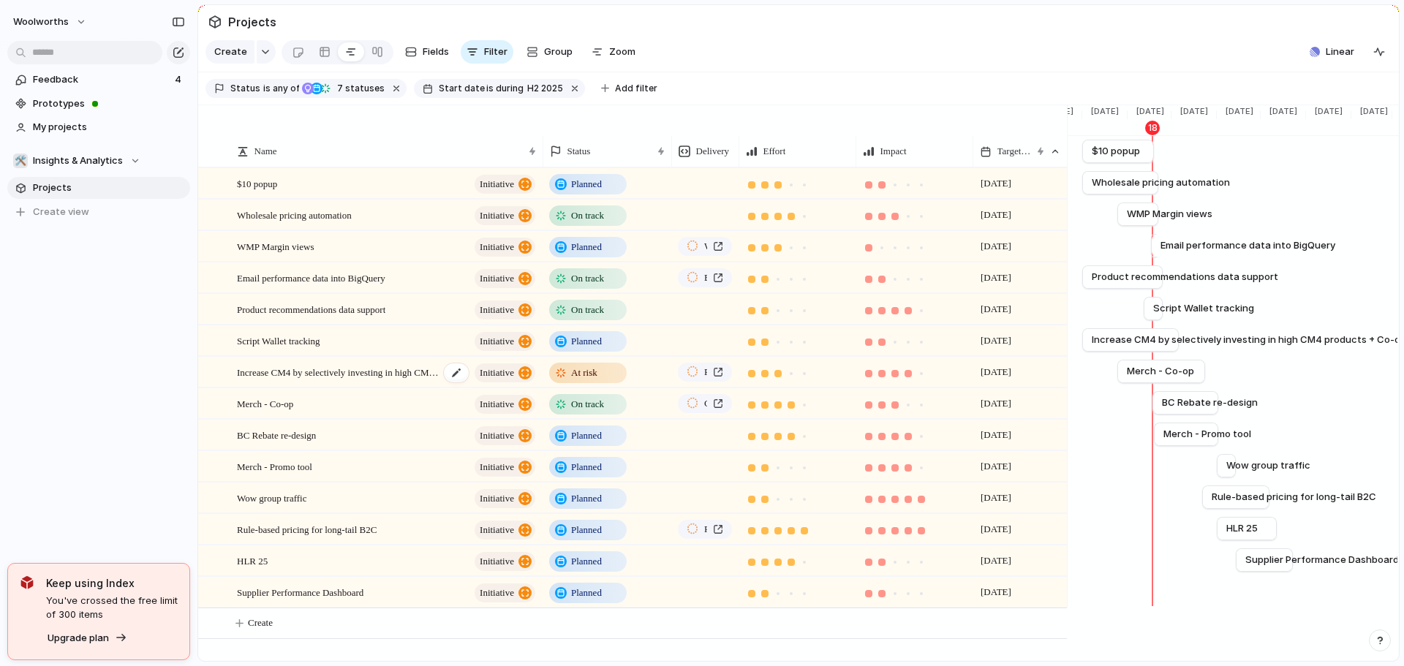
click at [352, 380] on span "Increase CM4 by selectively investing in high CM4 products + Co-op" at bounding box center [338, 372] width 203 height 17
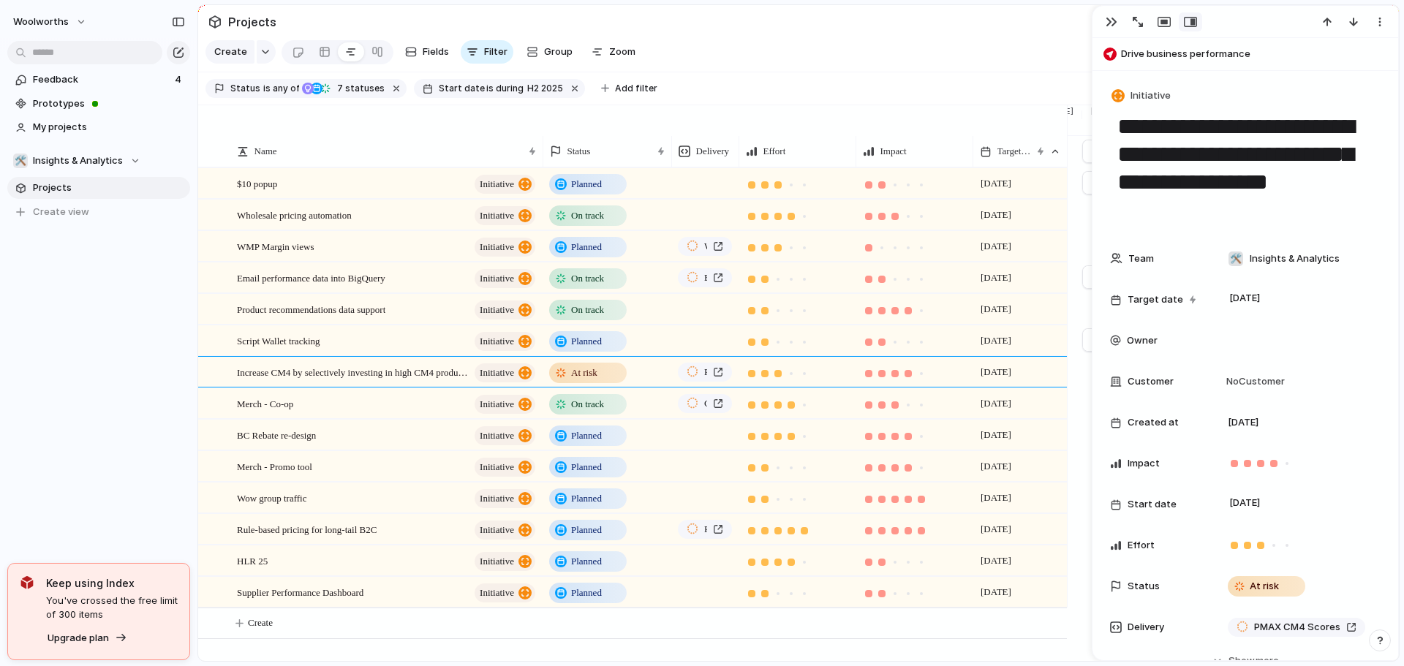
click at [1207, 191] on textarea "**********" at bounding box center [1245, 169] width 259 height 116
click at [1265, 121] on textarea "**********" at bounding box center [1245, 169] width 259 height 116
drag, startPoint x: 1195, startPoint y: 211, endPoint x: 1105, endPoint y: 112, distance: 134.1
click at [1105, 112] on div "**********" at bounding box center [1245, 333] width 307 height 656
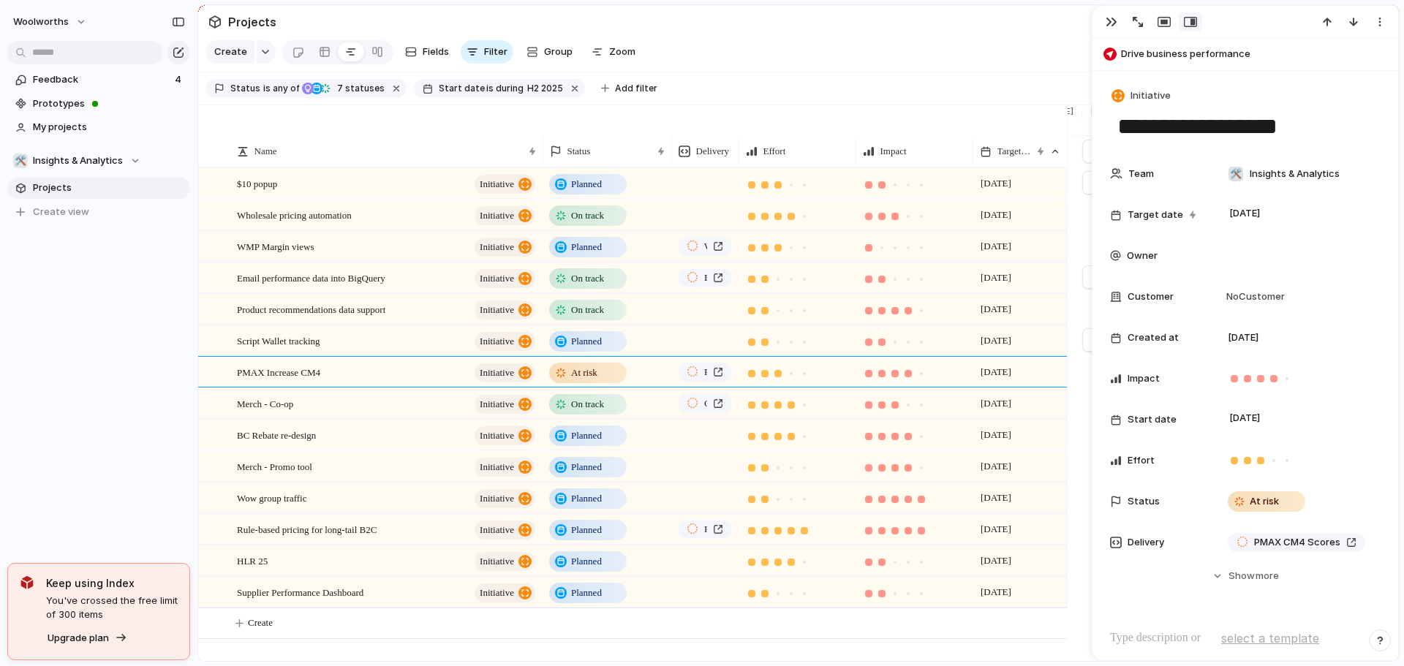
type textarea "**********"
click at [1110, 23] on div "button" at bounding box center [1112, 22] width 12 height 12
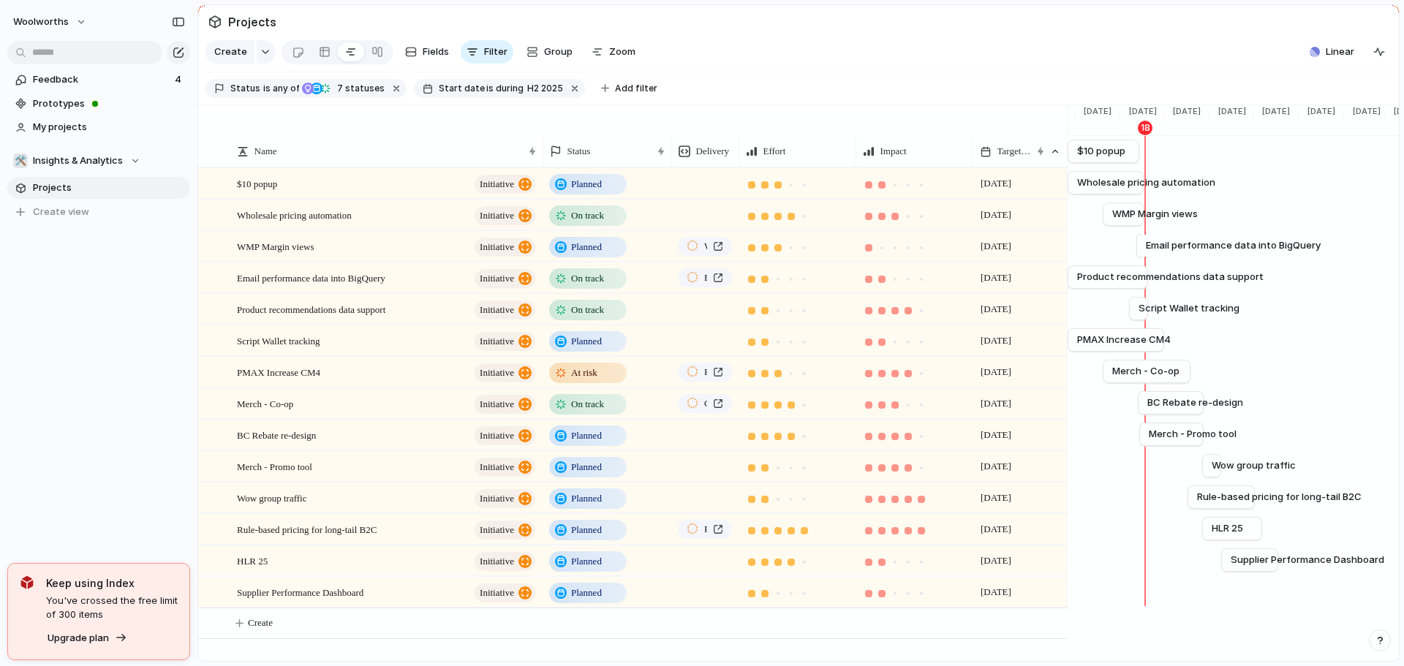
scroll to position [0, 1536]
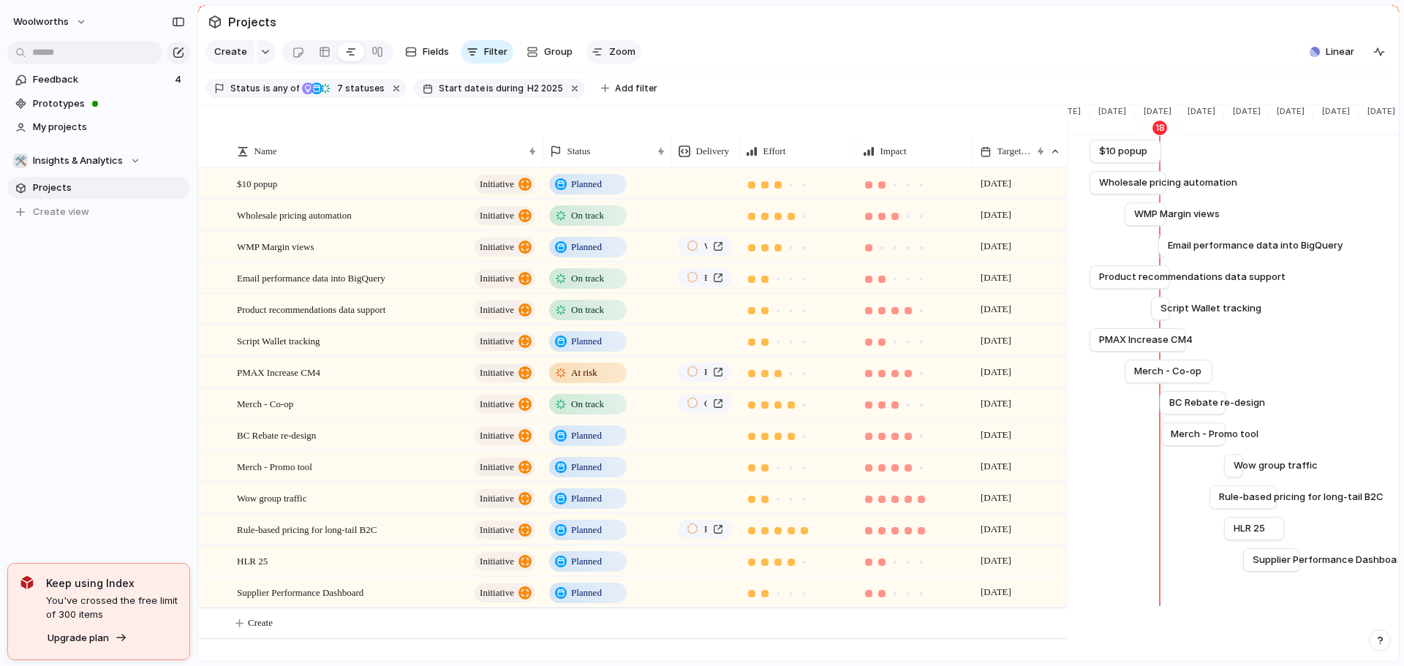
click at [594, 51] on div "button" at bounding box center [598, 52] width 12 height 12
click at [734, 211] on li "Hide" at bounding box center [732, 217] width 108 height 23
drag, startPoint x: 742, startPoint y: 166, endPoint x: 683, endPoint y: 163, distance: 58.6
click at [690, 163] on div "Delivery" at bounding box center [705, 151] width 66 height 31
click at [624, 212] on li "Hide" at bounding box center [603, 217] width 108 height 23
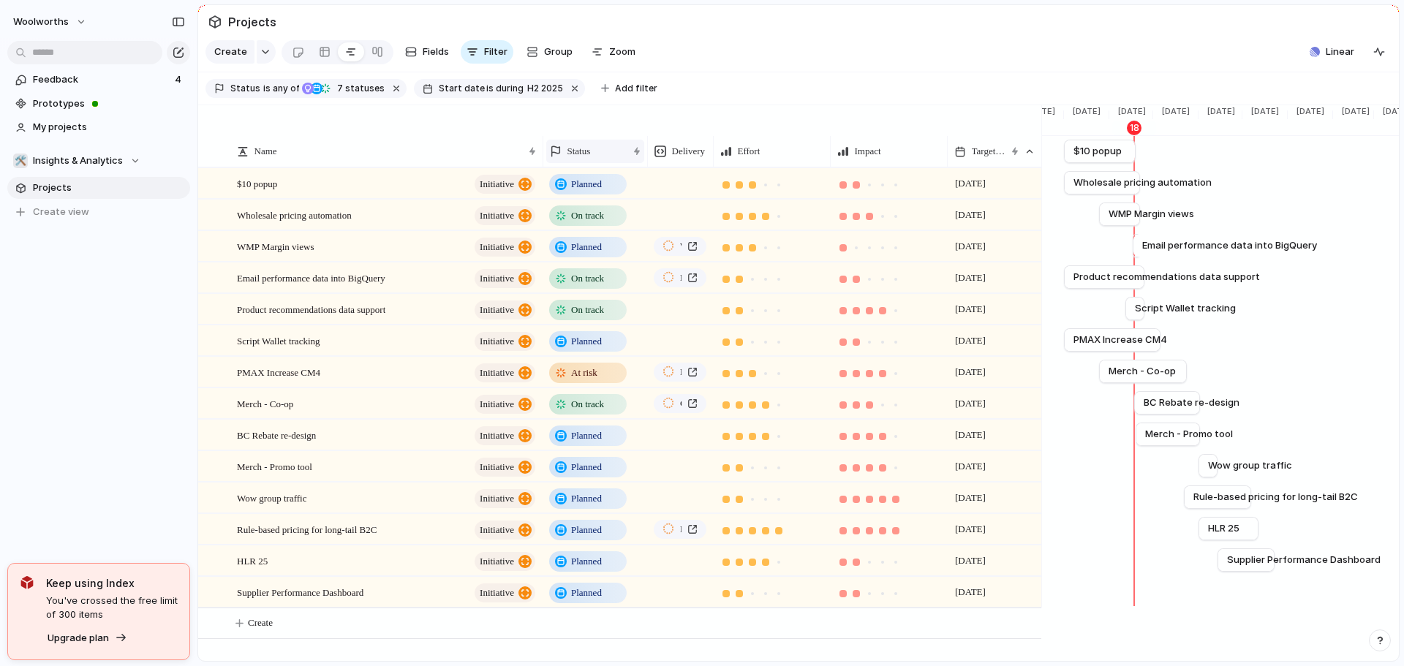
drag, startPoint x: 671, startPoint y: 165, endPoint x: 581, endPoint y: 165, distance: 90.0
click at [581, 165] on div "Status" at bounding box center [596, 151] width 105 height 31
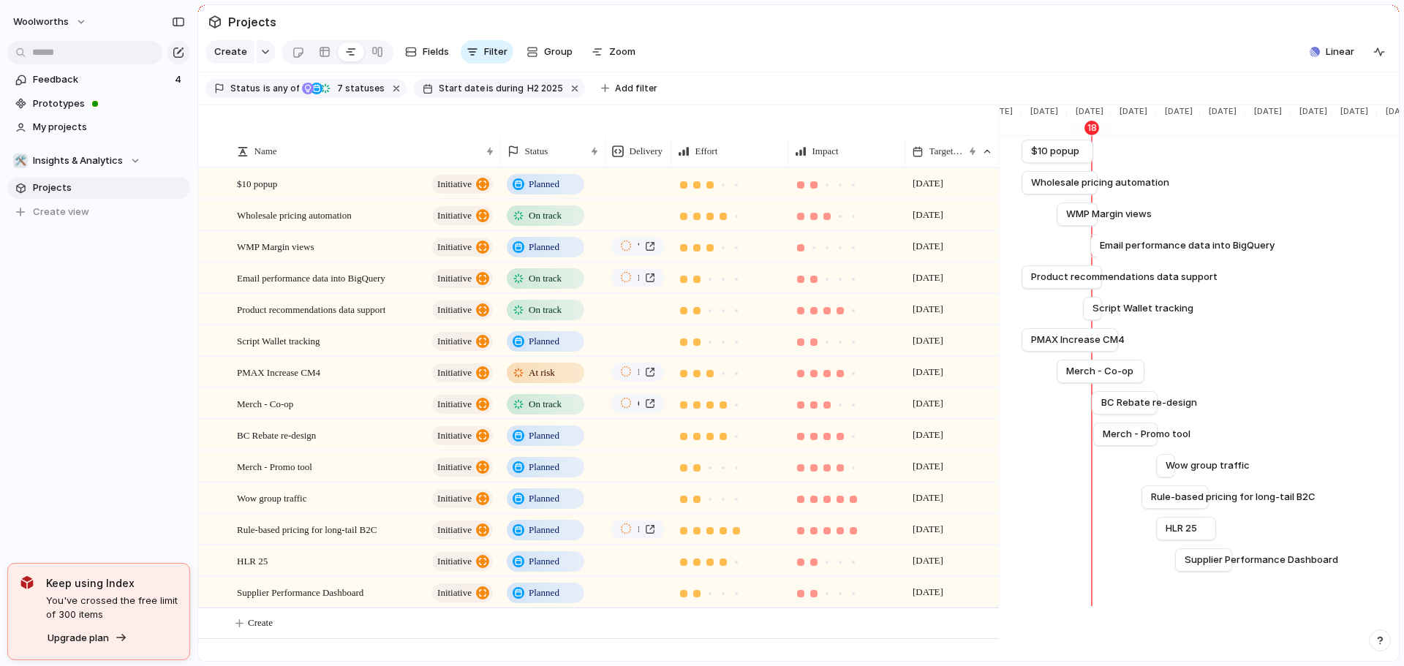
drag, startPoint x: 539, startPoint y: 165, endPoint x: 497, endPoint y: 165, distance: 42.4
click at [497, 165] on div at bounding box center [500, 151] width 7 height 31
